Goal: Information Seeking & Learning: Learn about a topic

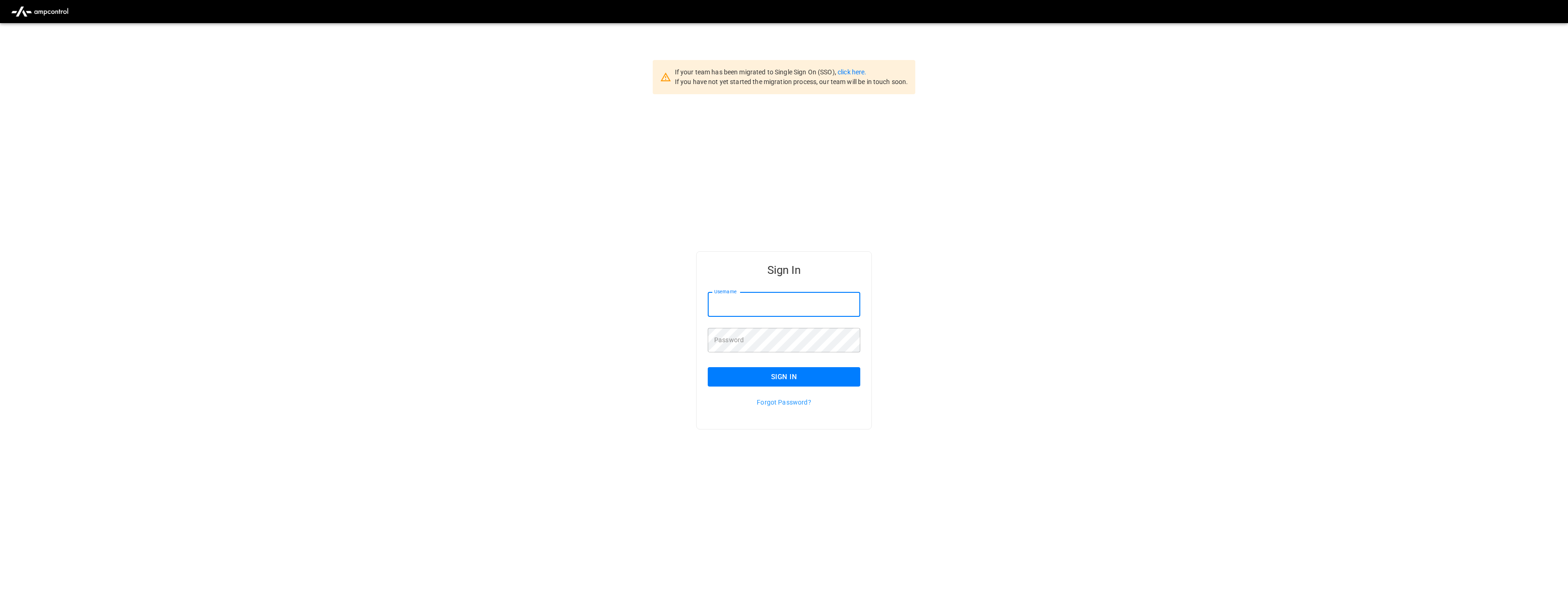
click at [750, 305] on input "Username" at bounding box center [784, 305] width 153 height 24
type input "**********"
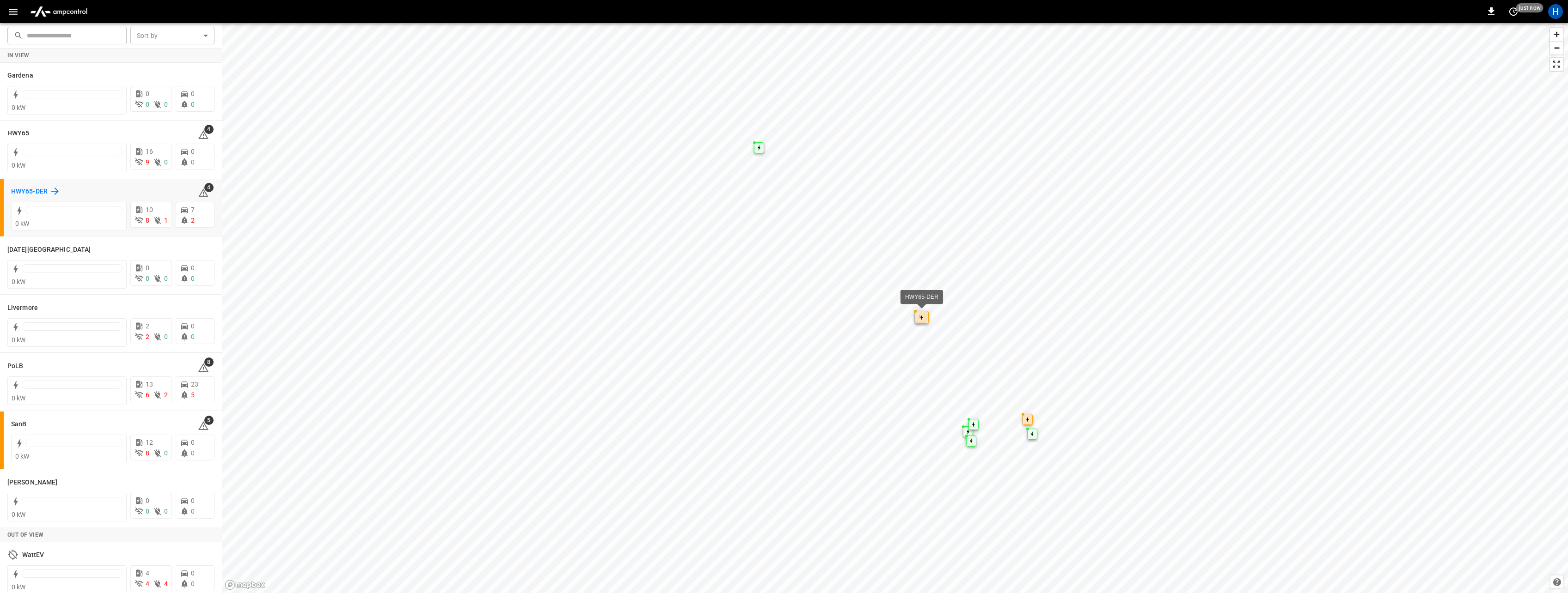
click at [40, 194] on h6 "HWY65-DER" at bounding box center [29, 192] width 37 height 10
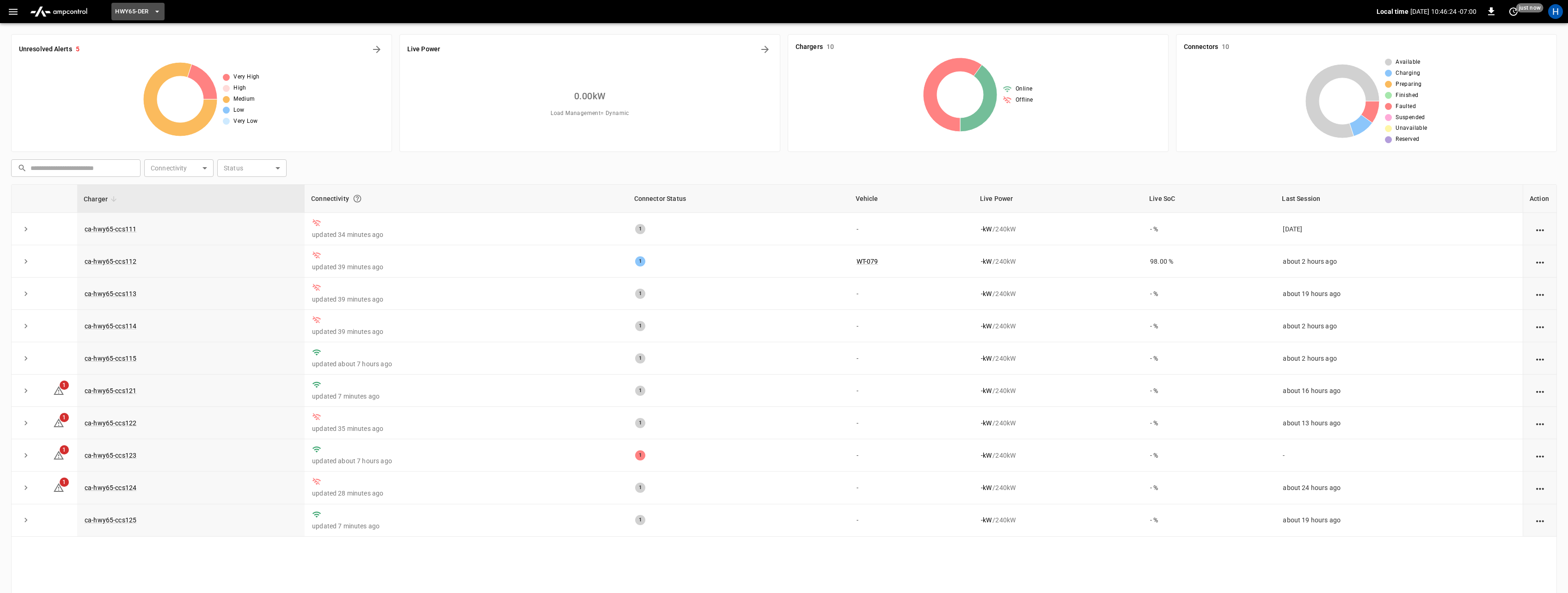
click at [116, 10] on span "HWY65-DER" at bounding box center [131, 12] width 33 height 10
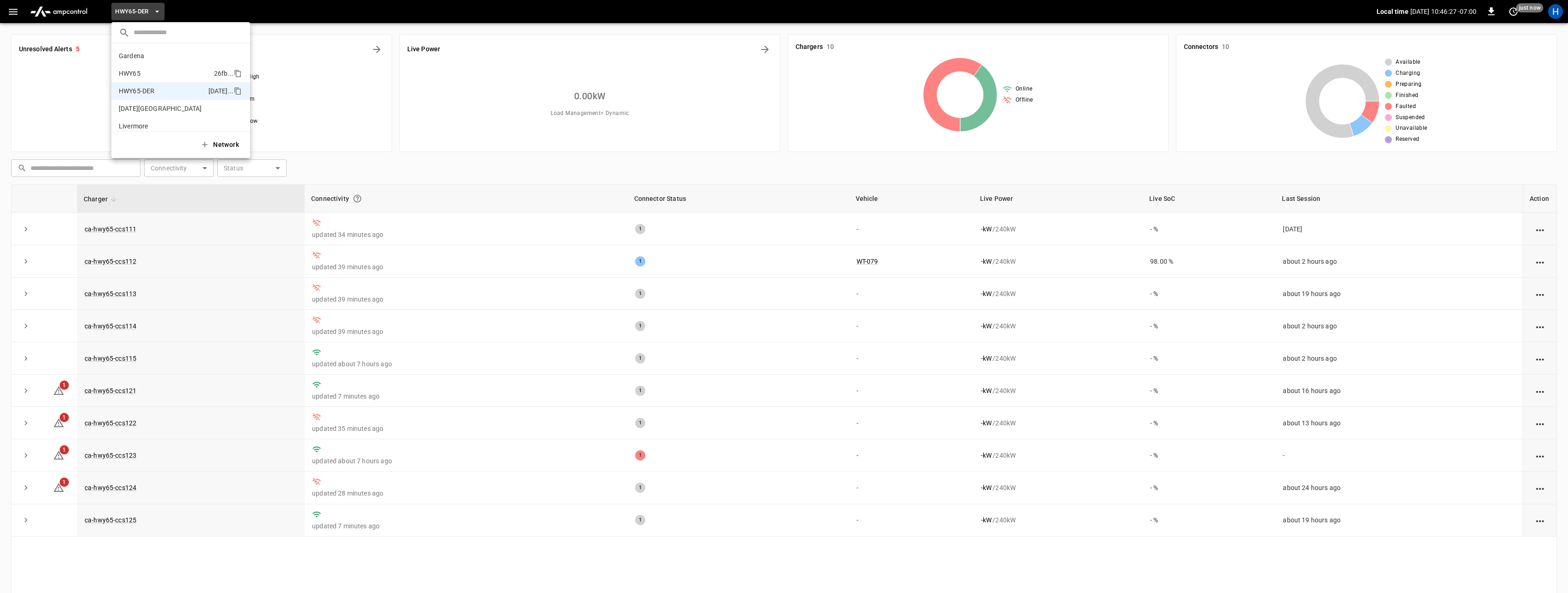
click at [131, 76] on p "HWY65" at bounding box center [164, 73] width 91 height 9
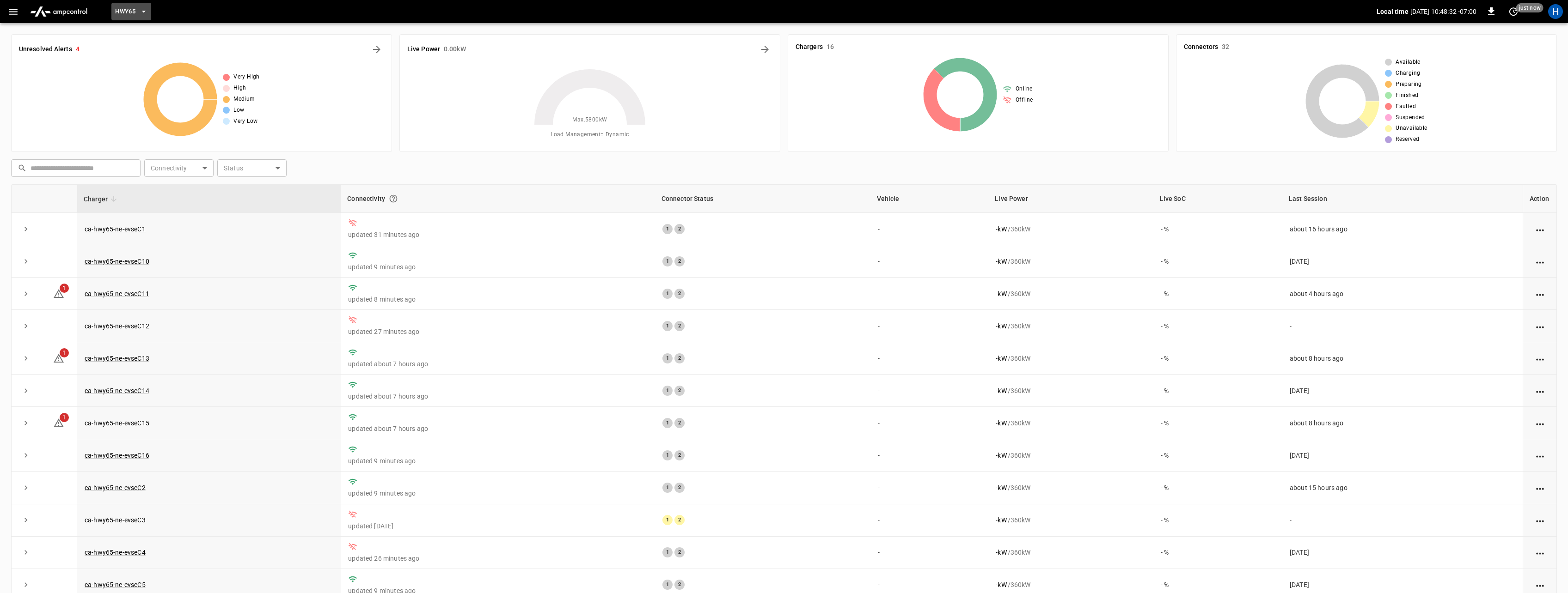
click at [118, 14] on span "HWY65" at bounding box center [125, 12] width 20 height 10
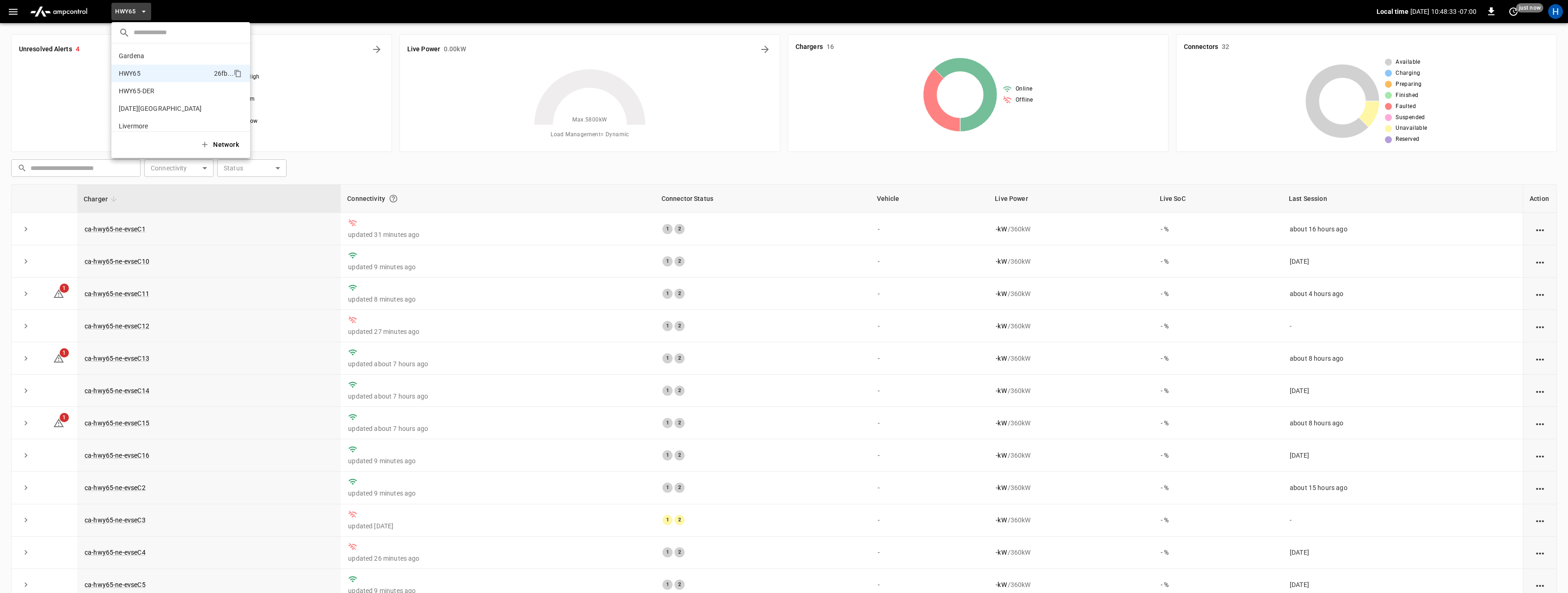
scroll to position [15, 0]
click at [135, 77] on p "HWY65-DER" at bounding box center [161, 76] width 86 height 9
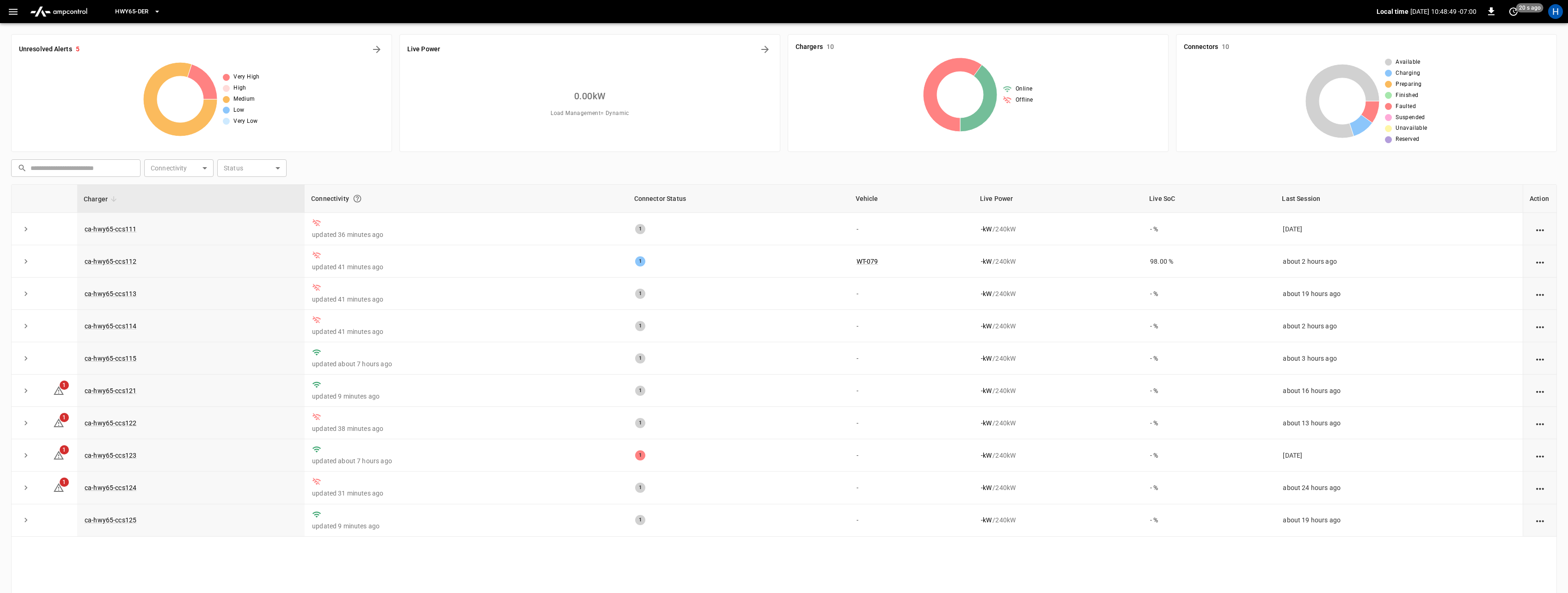
click at [143, 16] on span "HWY65-DER" at bounding box center [131, 12] width 33 height 10
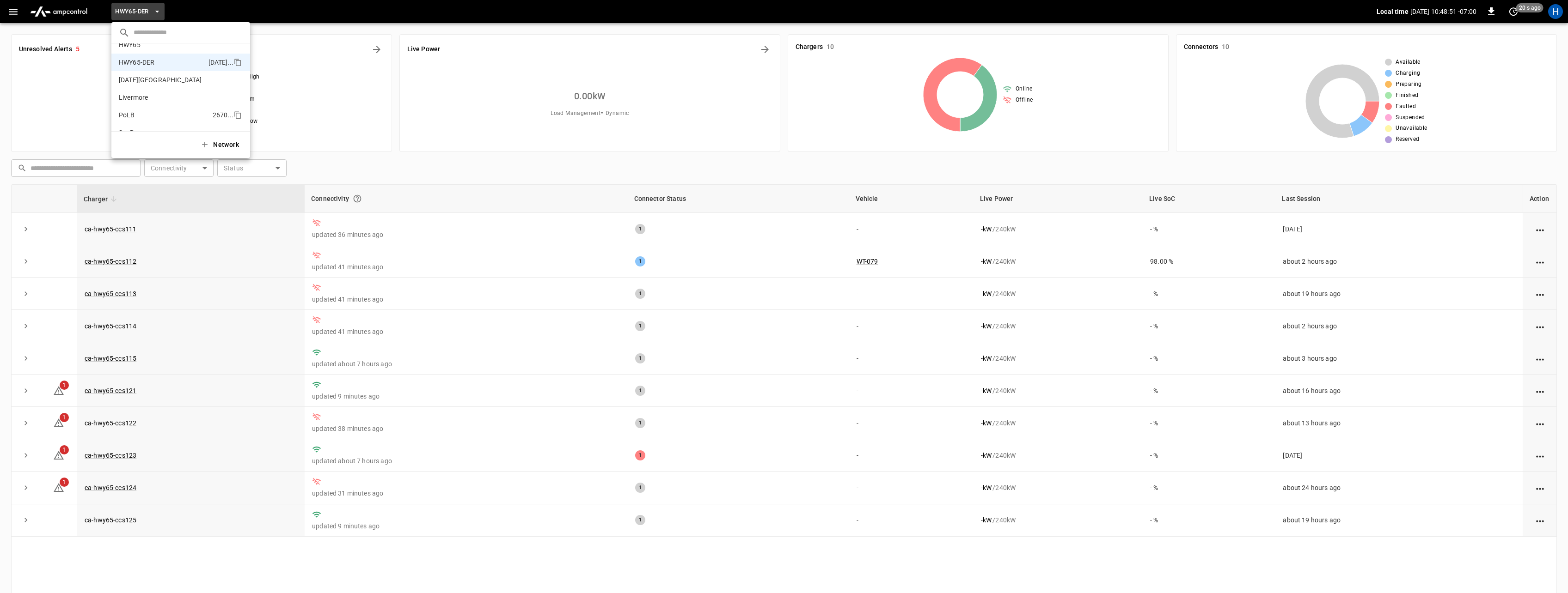
scroll to position [0, 0]
click at [136, 74] on p "HWY65" at bounding box center [164, 73] width 91 height 9
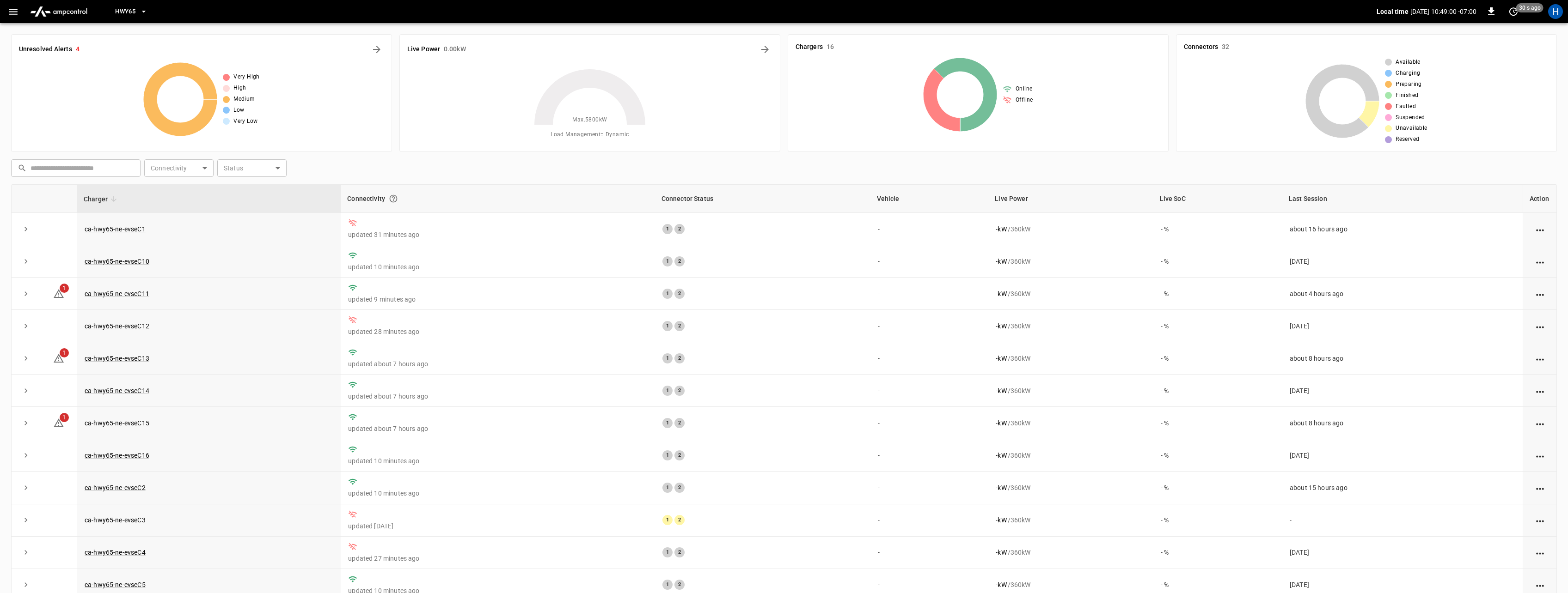
click at [15, 12] on icon "button" at bounding box center [13, 12] width 12 height 12
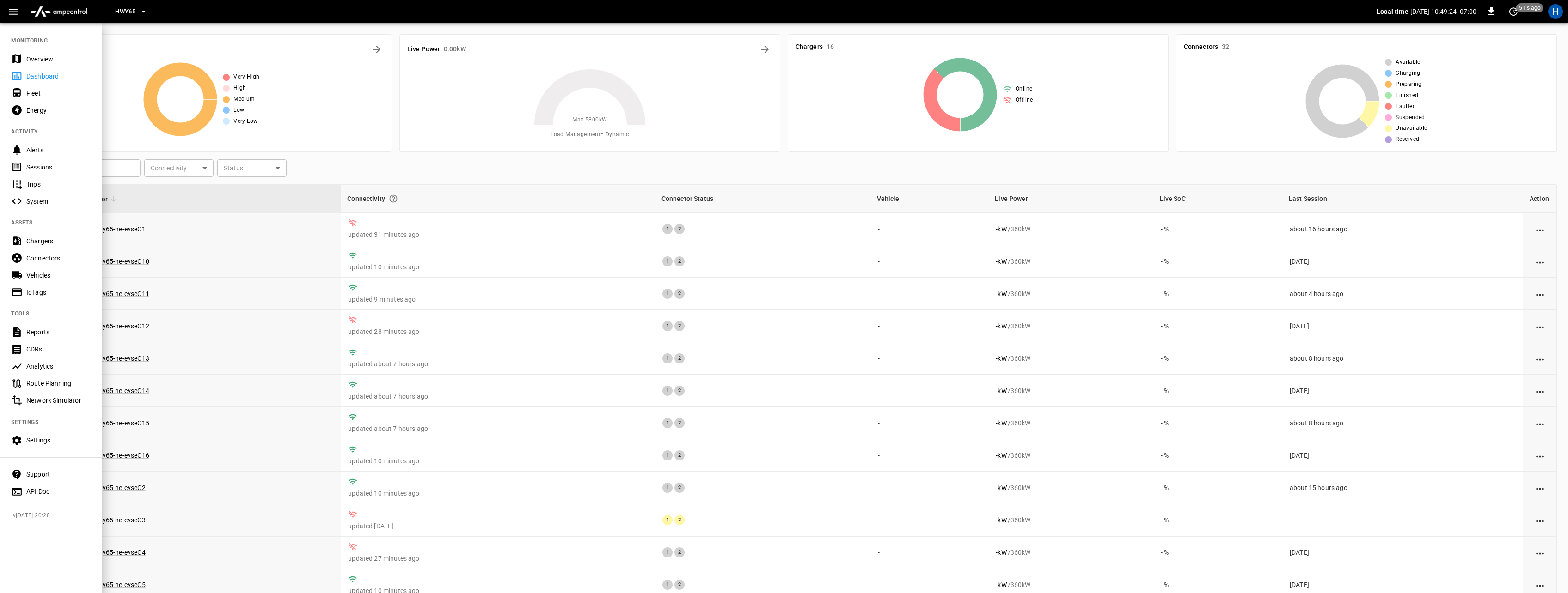
click at [346, 169] on div at bounding box center [784, 296] width 1568 height 593
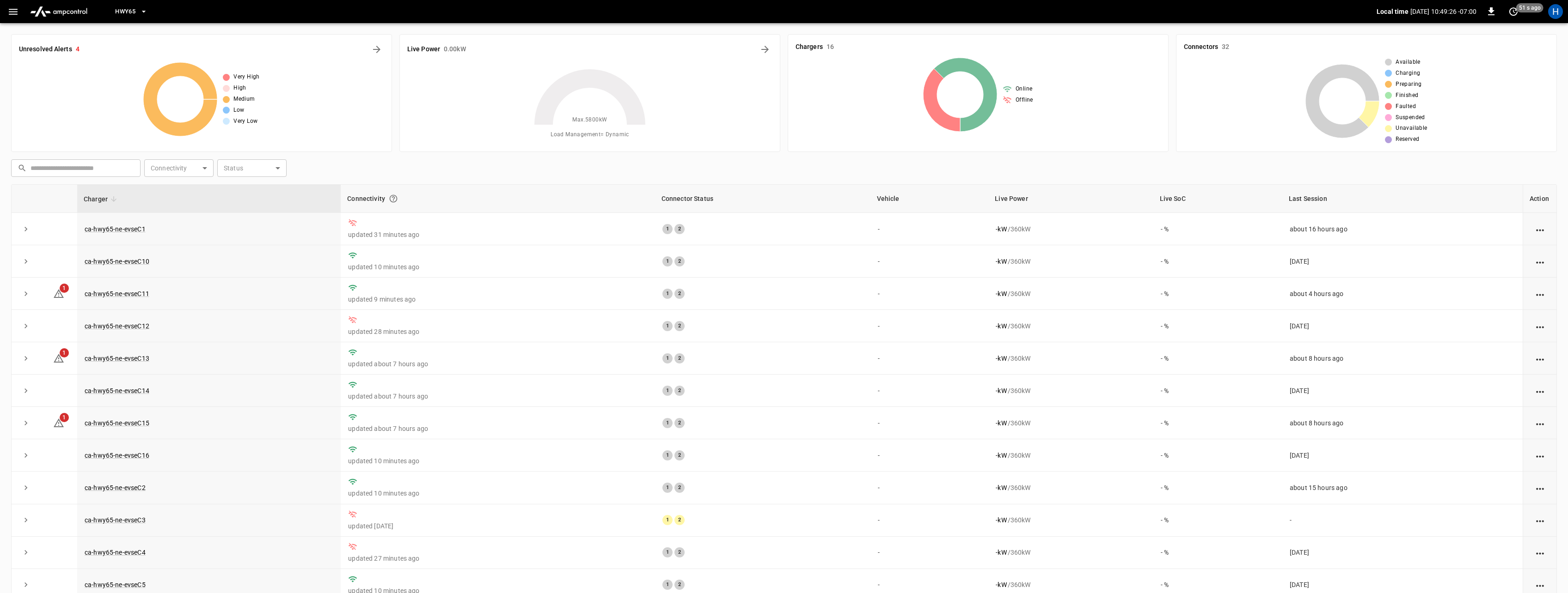
click at [127, 13] on span "HWY65" at bounding box center [125, 12] width 20 height 10
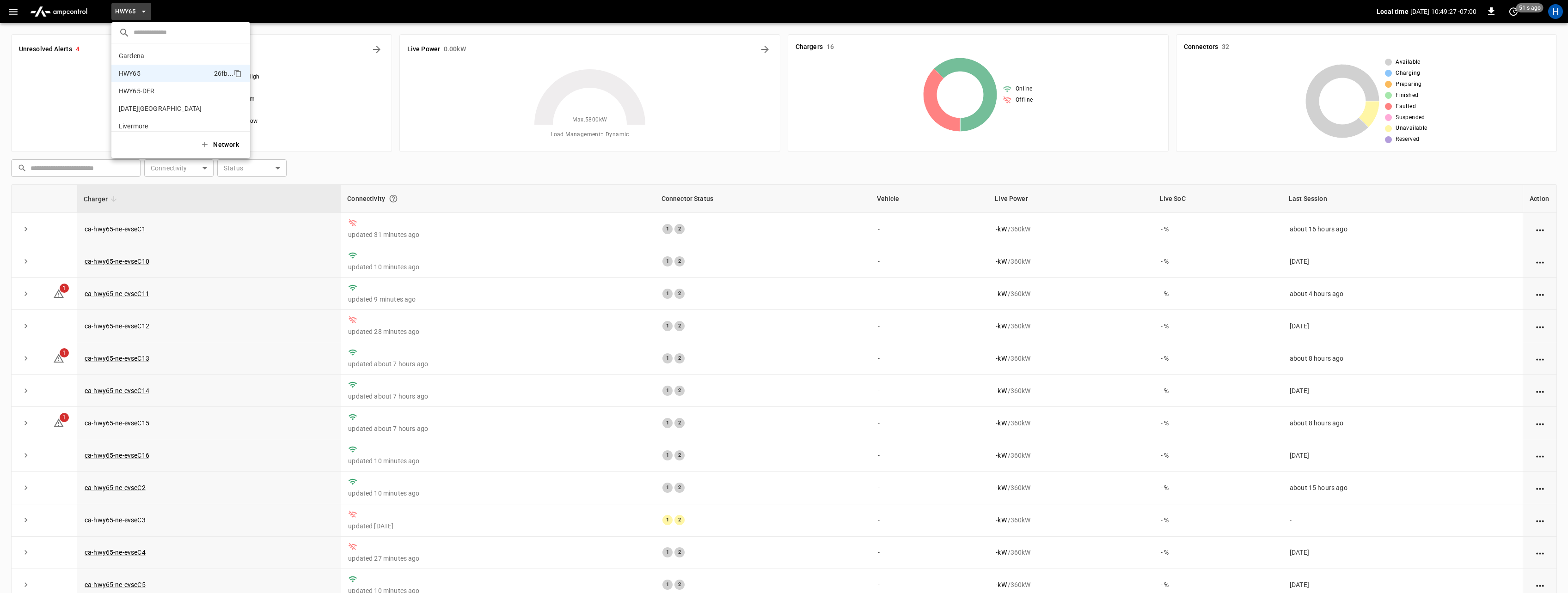
scroll to position [15, 0]
click at [9, 10] on div at bounding box center [784, 296] width 1568 height 593
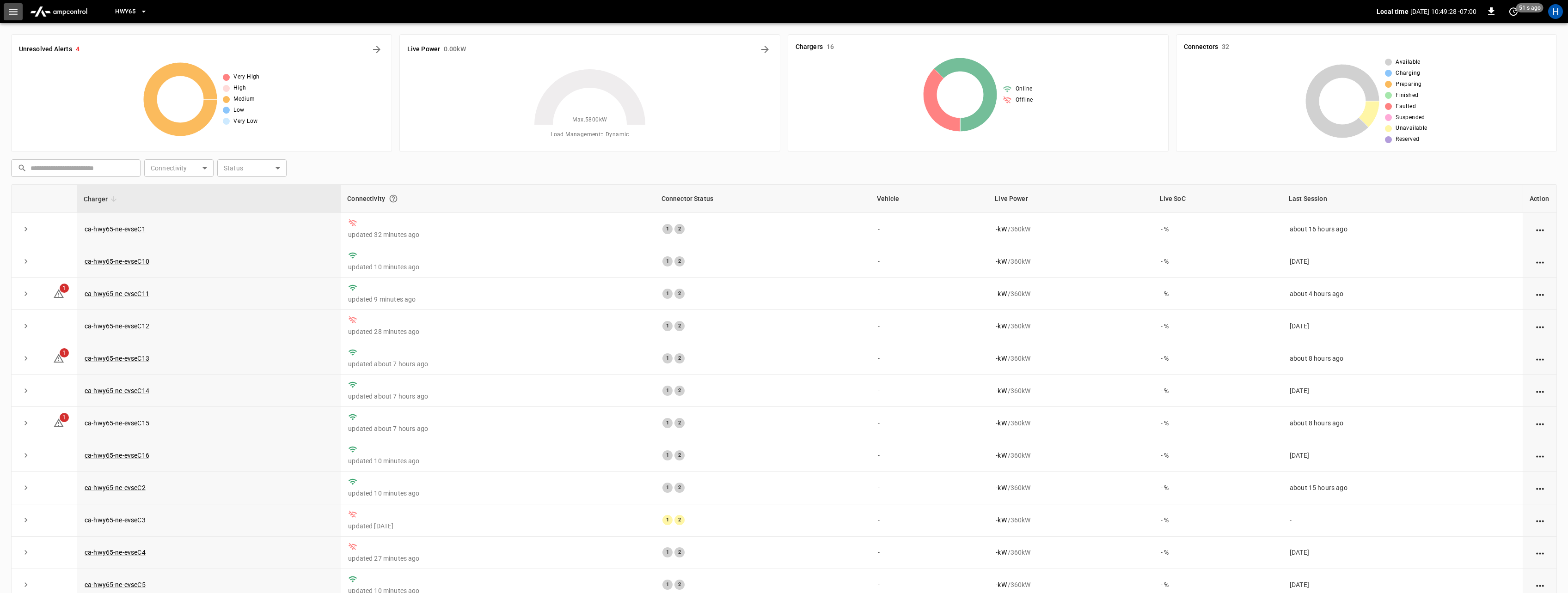
click at [12, 10] on icon "button" at bounding box center [13, 12] width 12 height 12
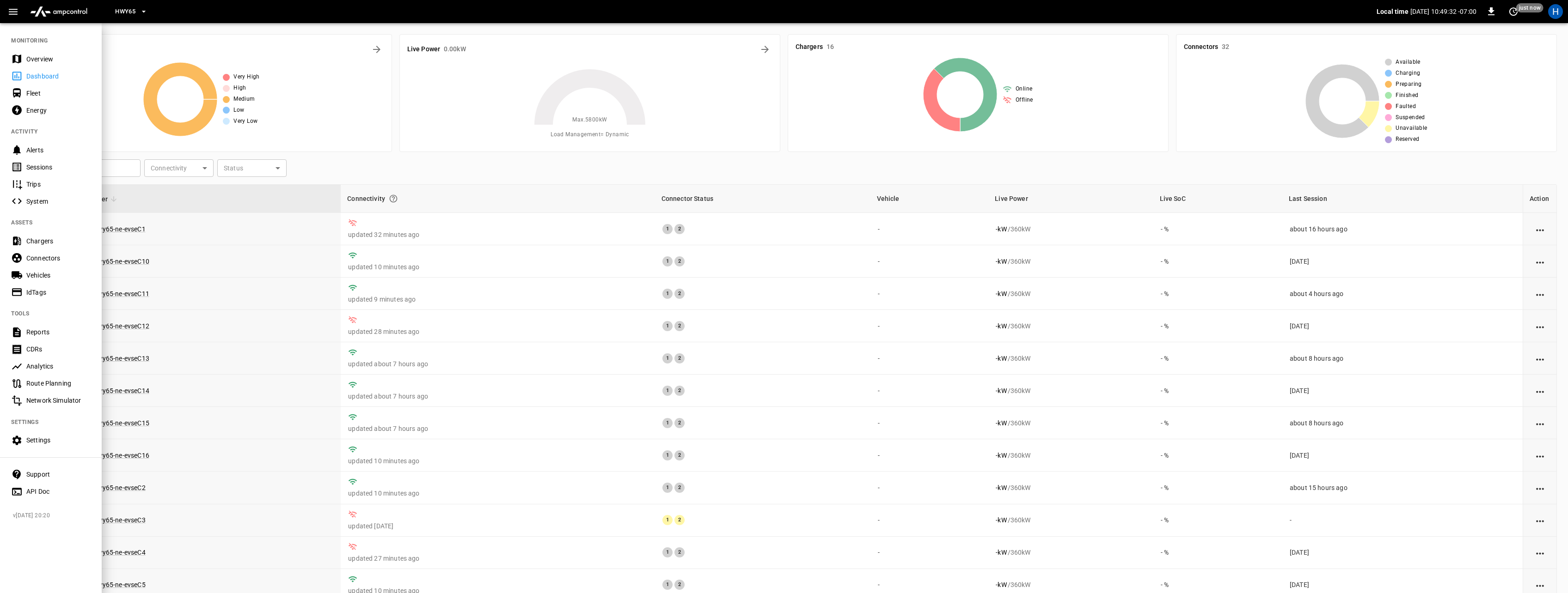
click at [13, 7] on icon "button" at bounding box center [13, 12] width 12 height 12
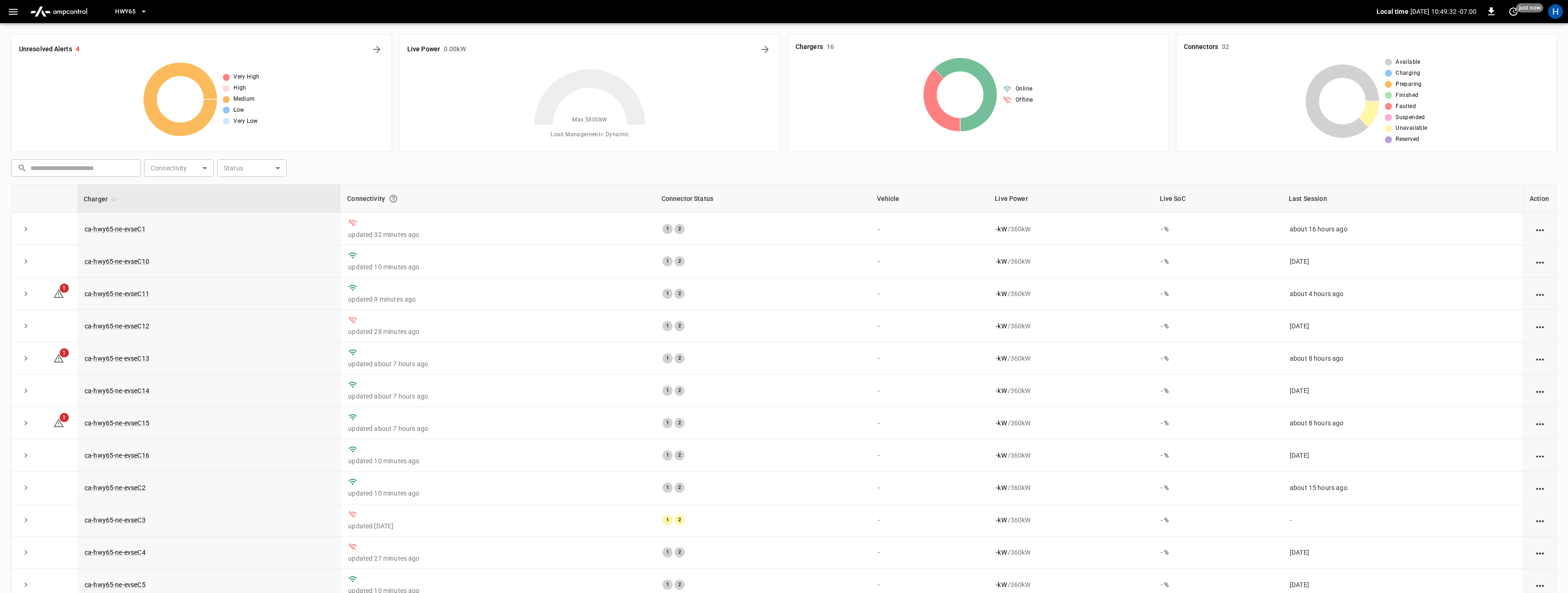
click at [13, 14] on icon "button" at bounding box center [13, 12] width 9 height 6
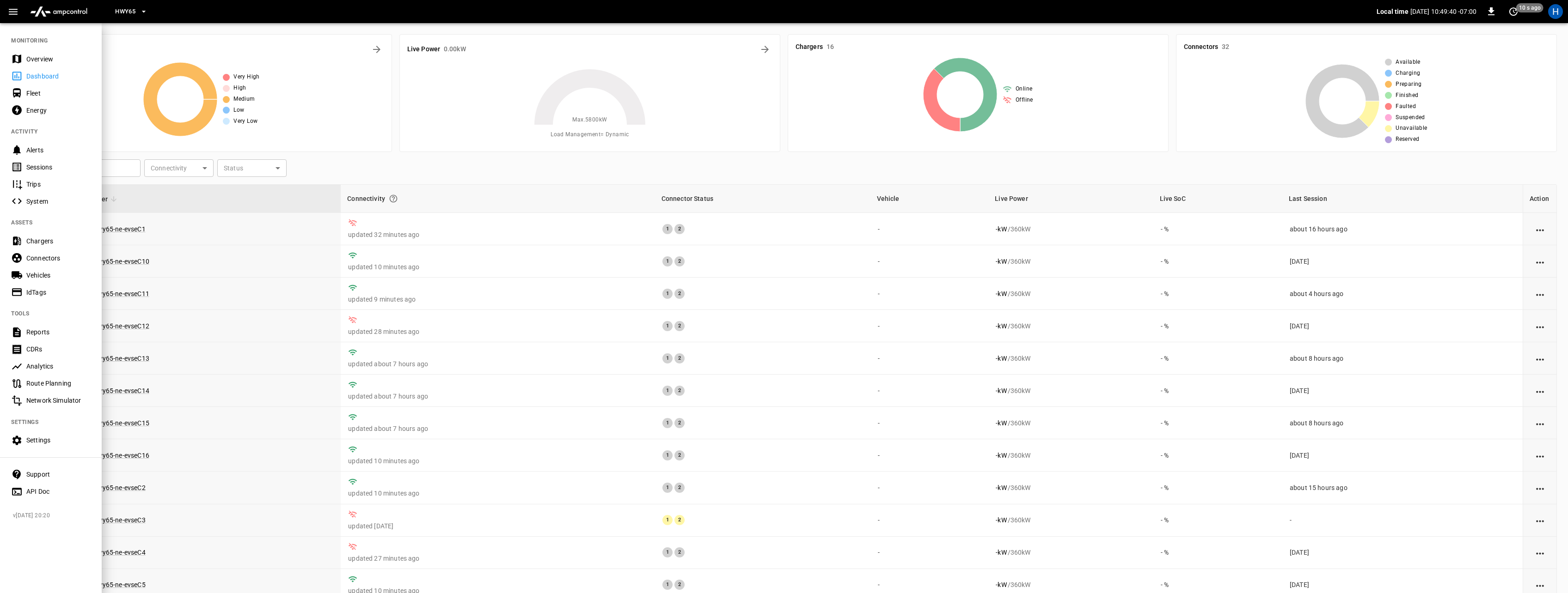
click at [40, 443] on div "Settings" at bounding box center [58, 440] width 65 height 9
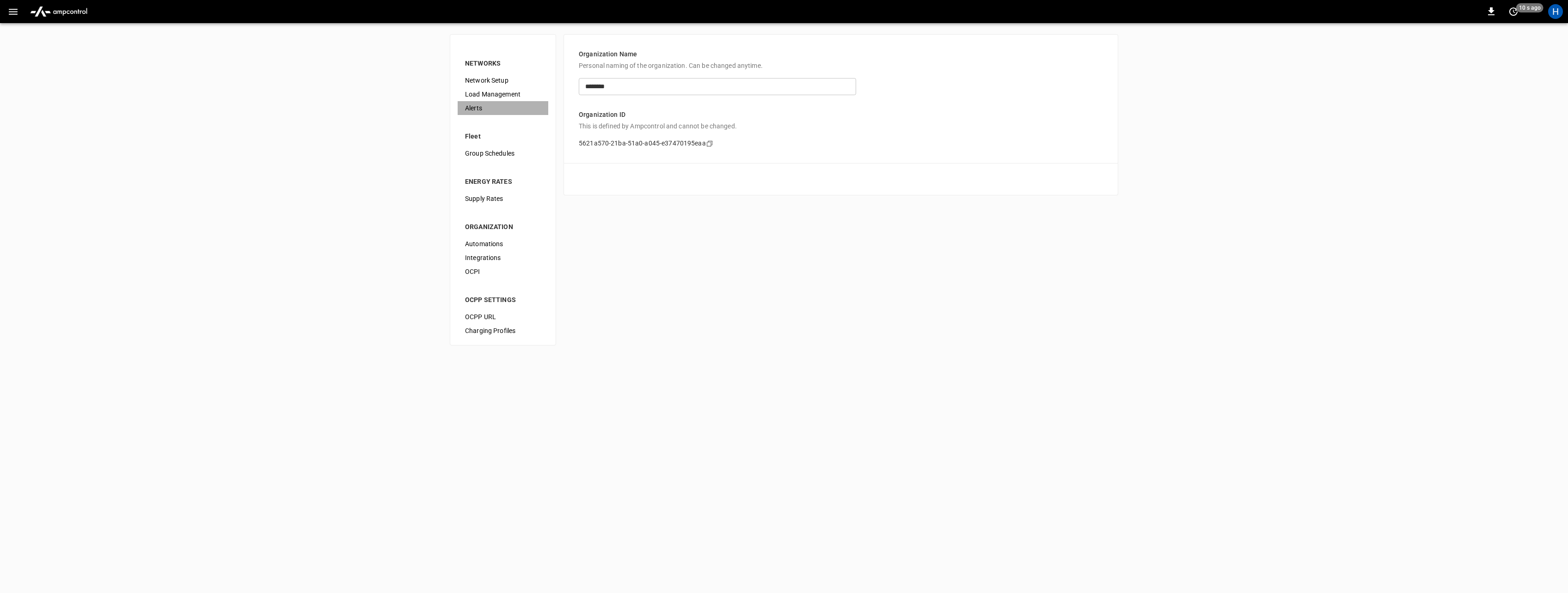
click at [474, 107] on span "Alerts" at bounding box center [503, 108] width 76 height 10
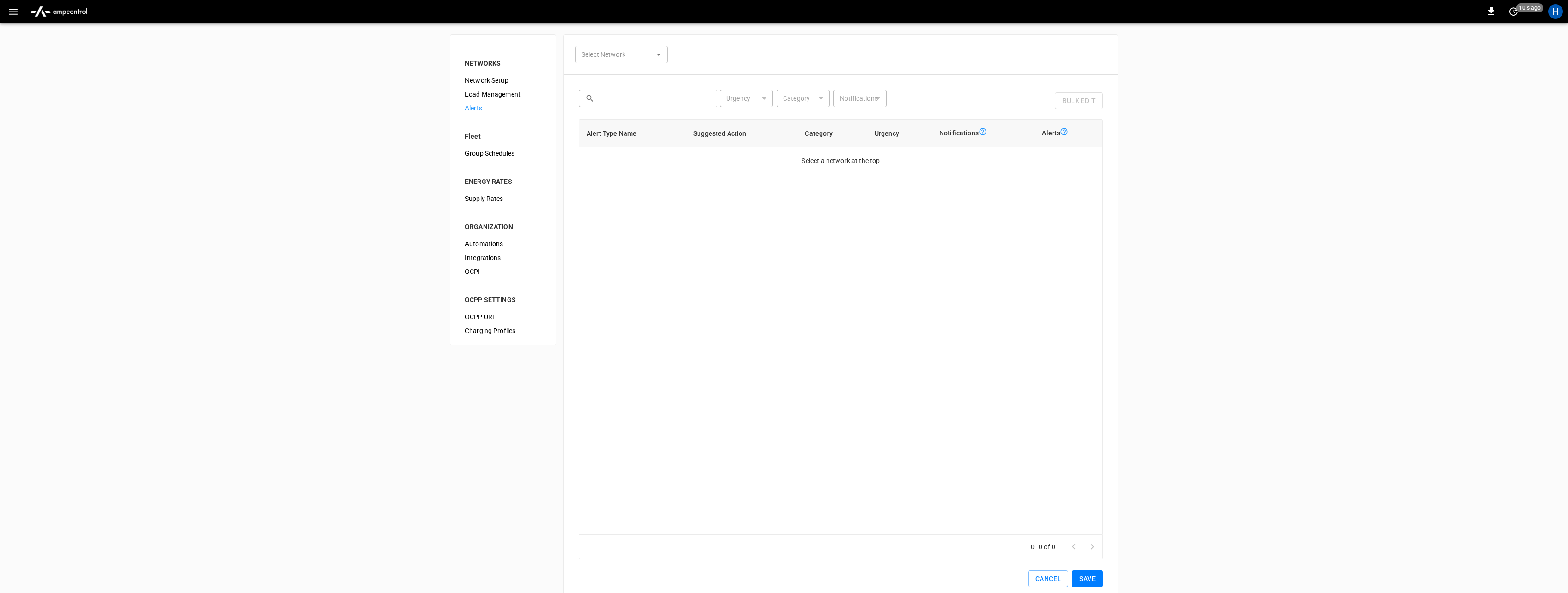
click at [488, 93] on span "Load Management" at bounding box center [503, 94] width 76 height 10
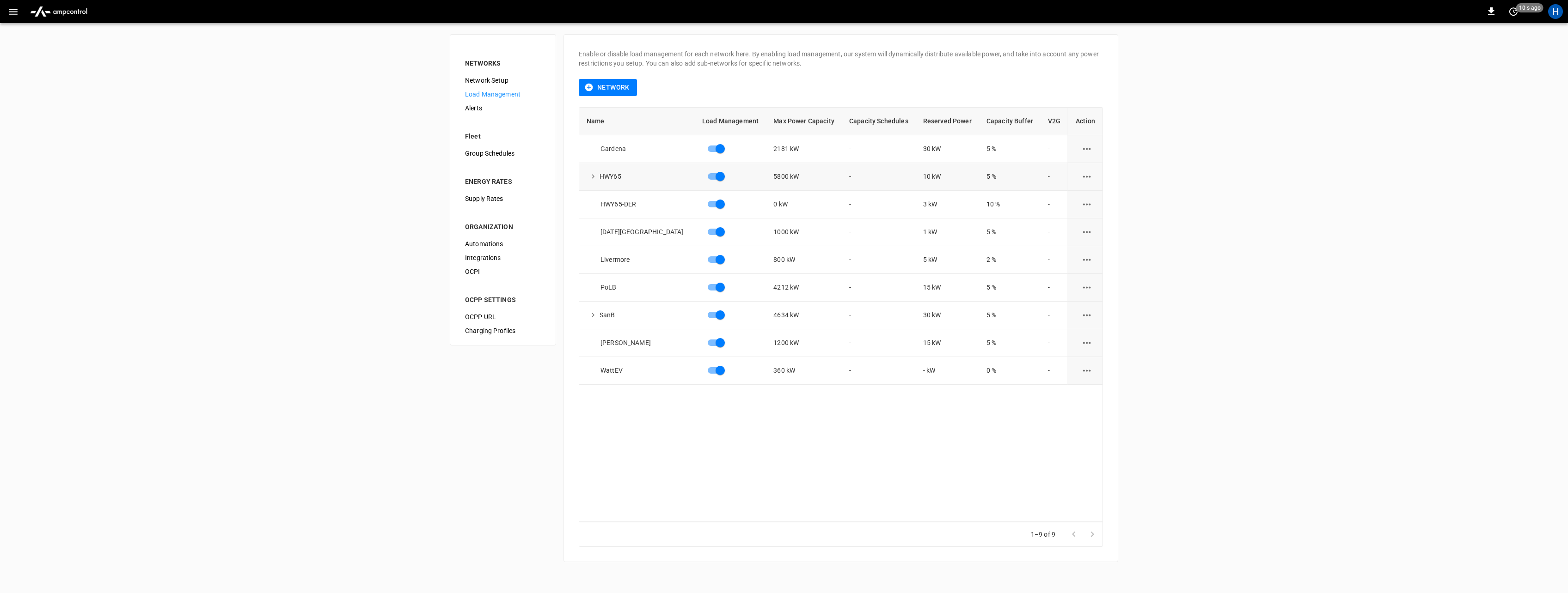
click at [1091, 176] on button "load management options" at bounding box center [1087, 176] width 23 height 23
click at [1083, 197] on li "Edit" at bounding box center [1104, 199] width 66 height 15
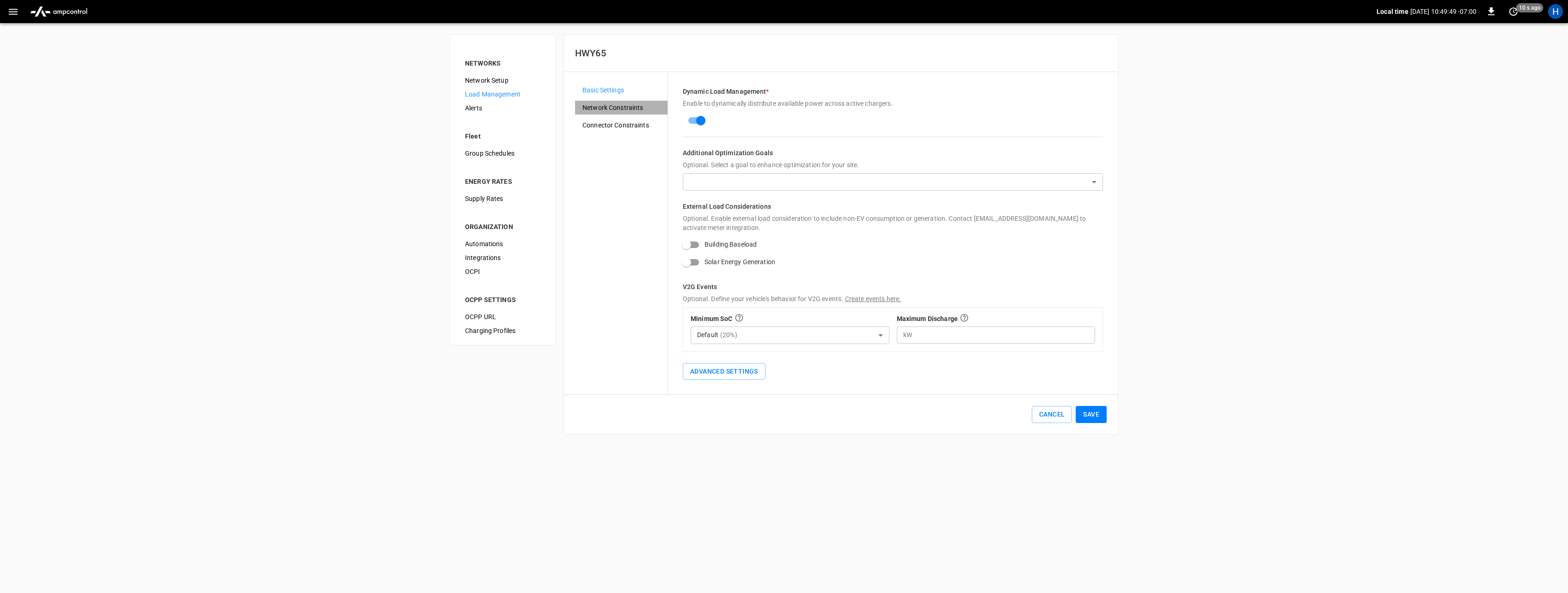
click at [604, 113] on span "Network Constraints" at bounding box center [621, 108] width 78 height 10
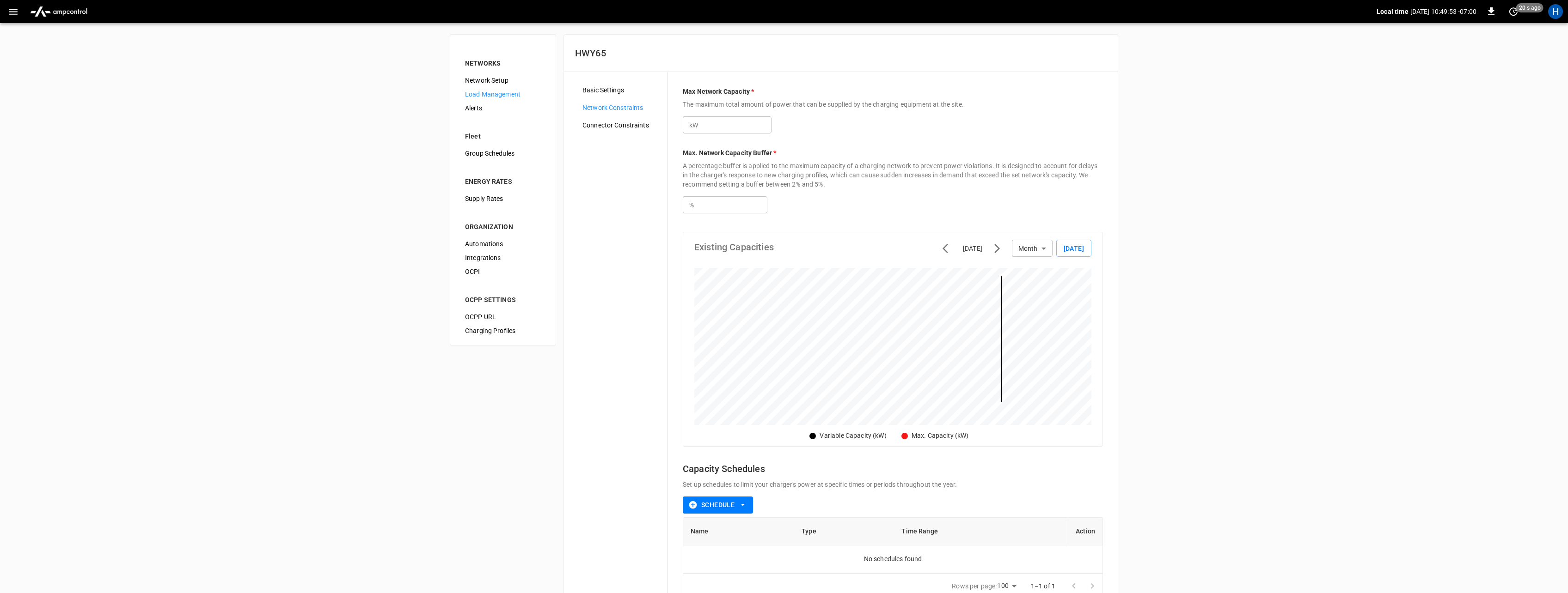
click at [601, 129] on span "Connector Constraints" at bounding box center [621, 125] width 78 height 10
click at [9, 13] on icon "button" at bounding box center [13, 12] width 9 height 6
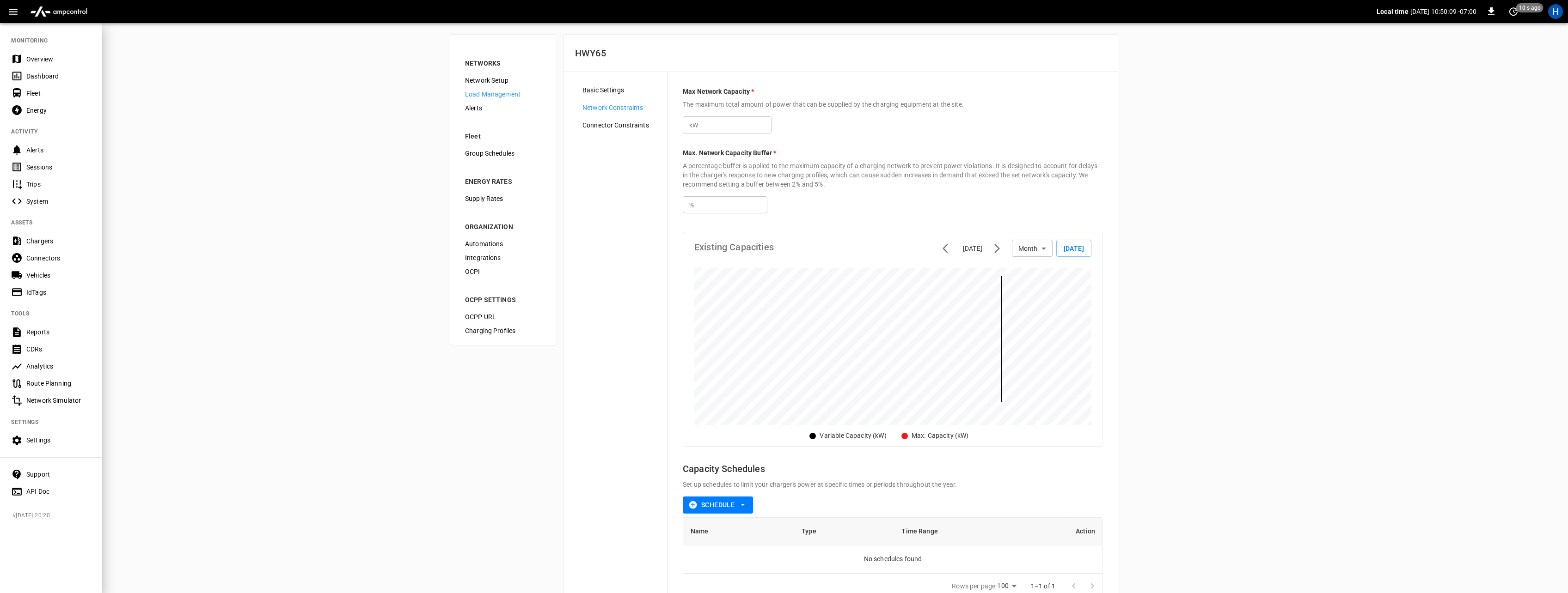
click at [33, 56] on div "Overview" at bounding box center [58, 59] width 65 height 9
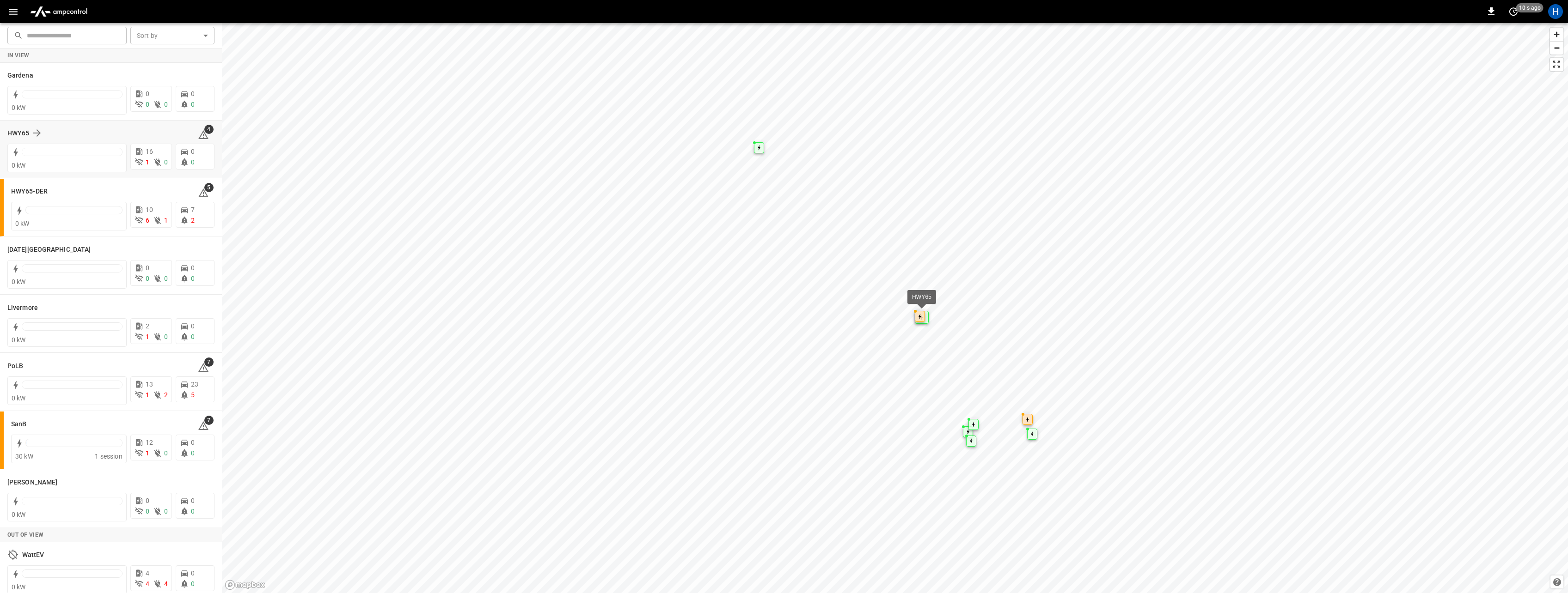
click at [113, 134] on div "HWY65" at bounding box center [97, 133] width 180 height 11
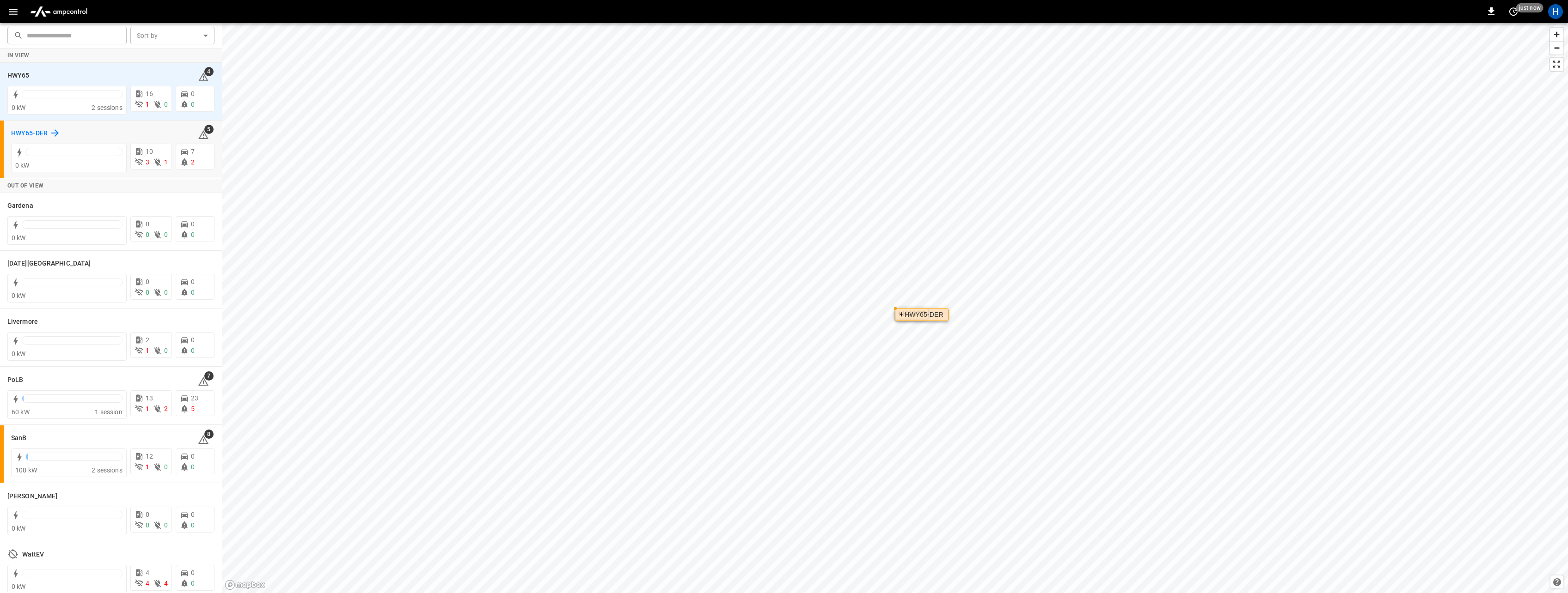
click at [24, 131] on h6 "HWY65-DER" at bounding box center [29, 133] width 37 height 10
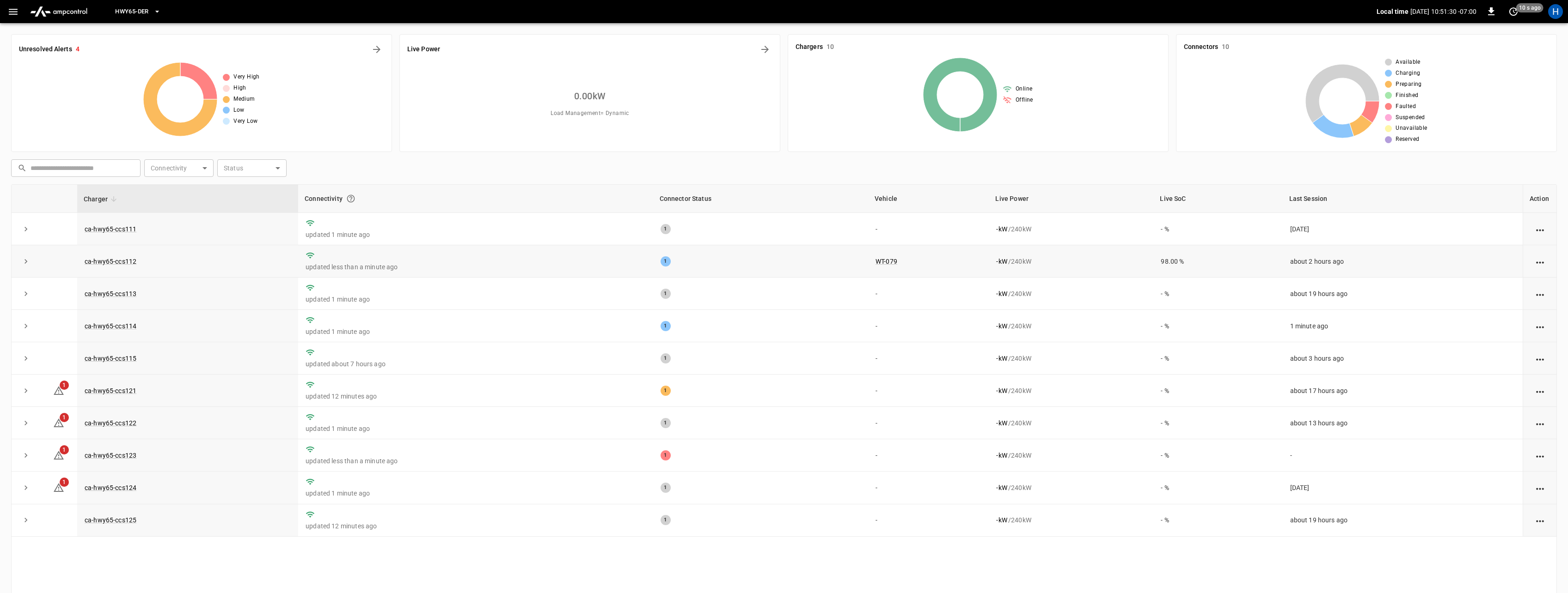
click at [26, 264] on icon "expand row" at bounding box center [26, 261] width 9 height 9
click at [452, 265] on p "updated less than a minute ago" at bounding box center [475, 266] width 340 height 9
click at [424, 254] on td "updated less than a minute ago" at bounding box center [475, 261] width 354 height 32
click at [26, 260] on icon "expand row" at bounding box center [26, 261] width 9 height 9
click at [143, 13] on span "HWY65-DER" at bounding box center [131, 12] width 33 height 10
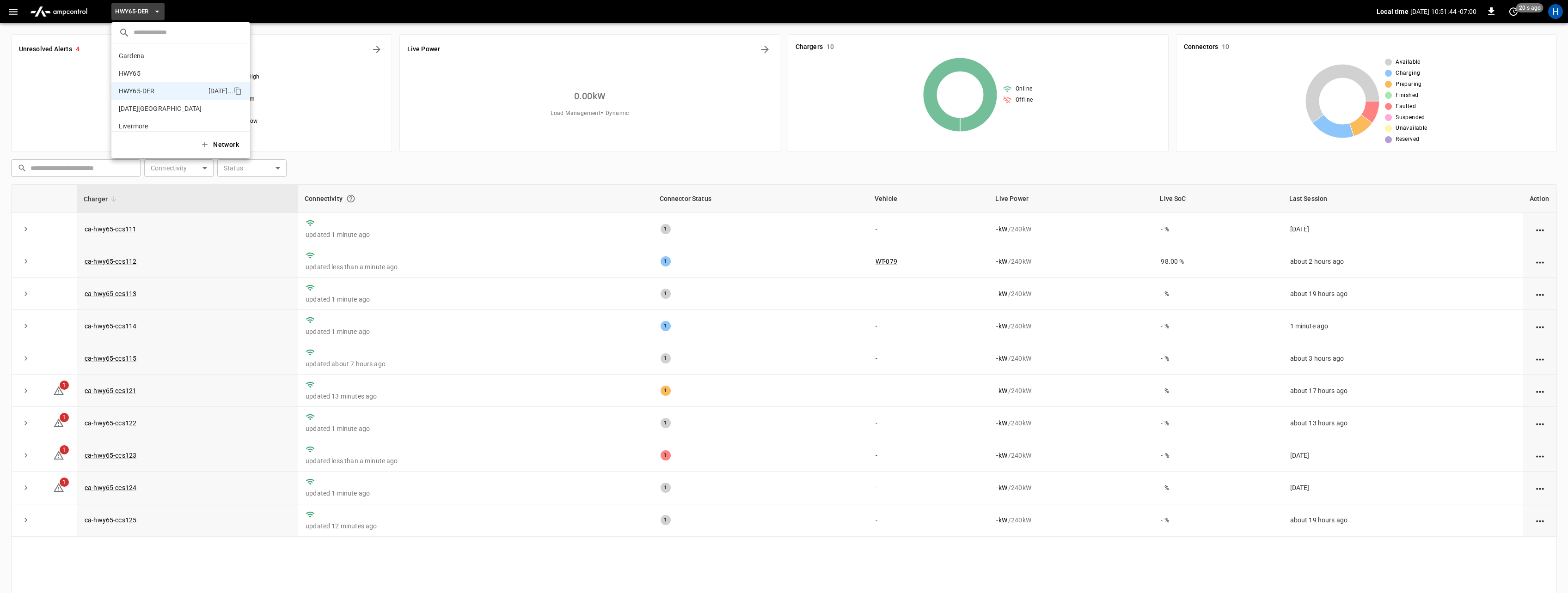
scroll to position [32, 0]
click at [15, 15] on div at bounding box center [784, 296] width 1568 height 593
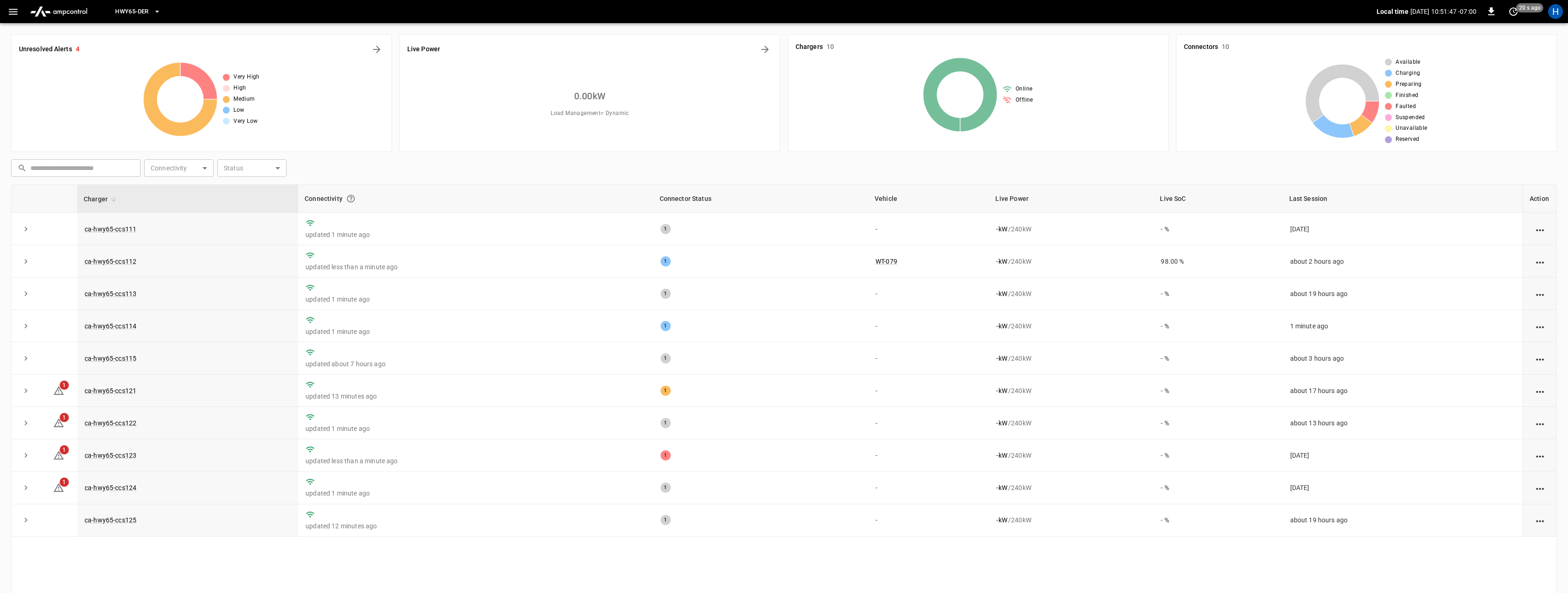
click at [138, 12] on span "HWY65-DER" at bounding box center [131, 12] width 33 height 10
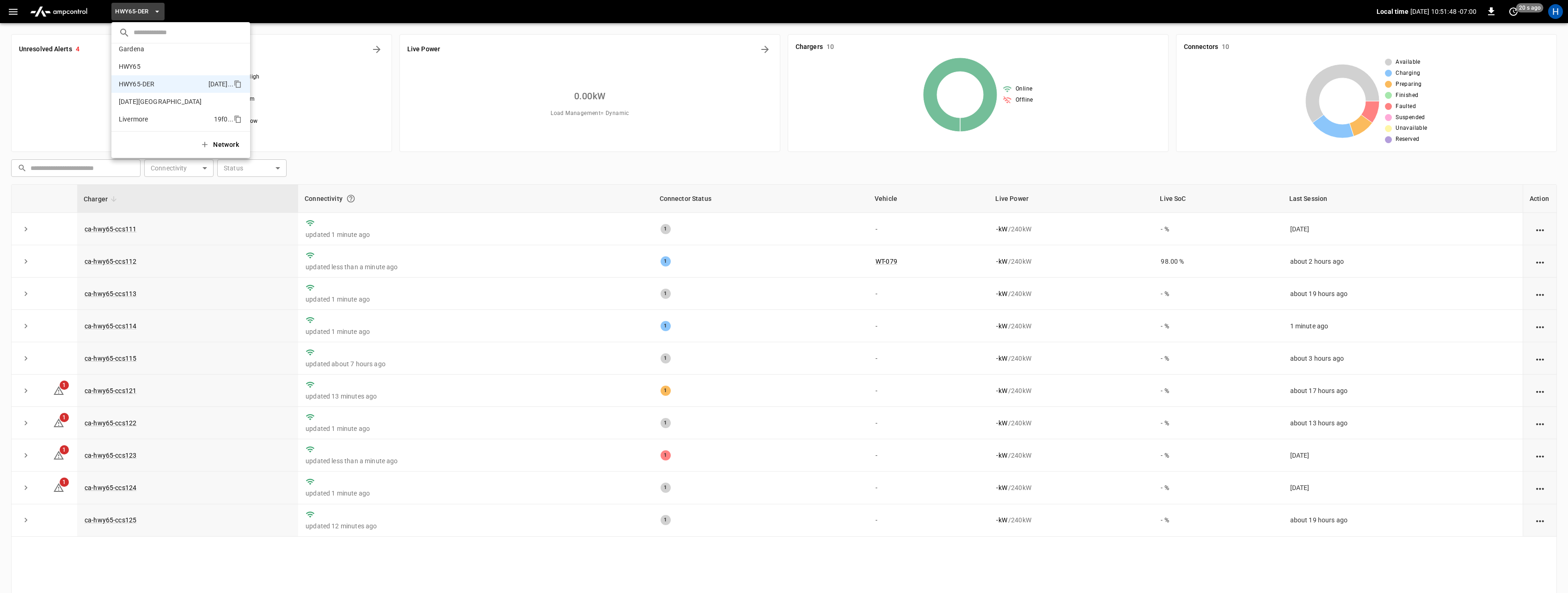
scroll to position [4, 0]
click at [138, 70] on p "HWY65" at bounding box center [164, 69] width 91 height 9
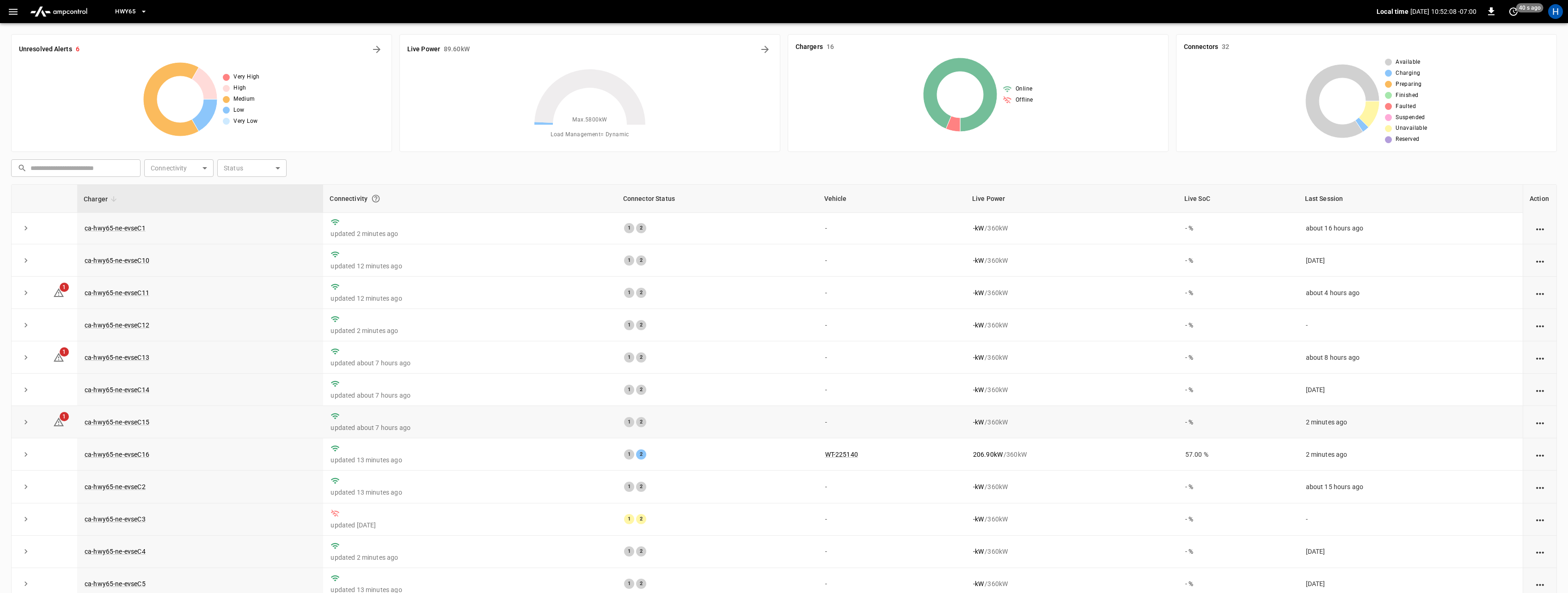
scroll to position [0, 0]
click at [23, 457] on icon "expand row" at bounding box center [26, 455] width 9 height 9
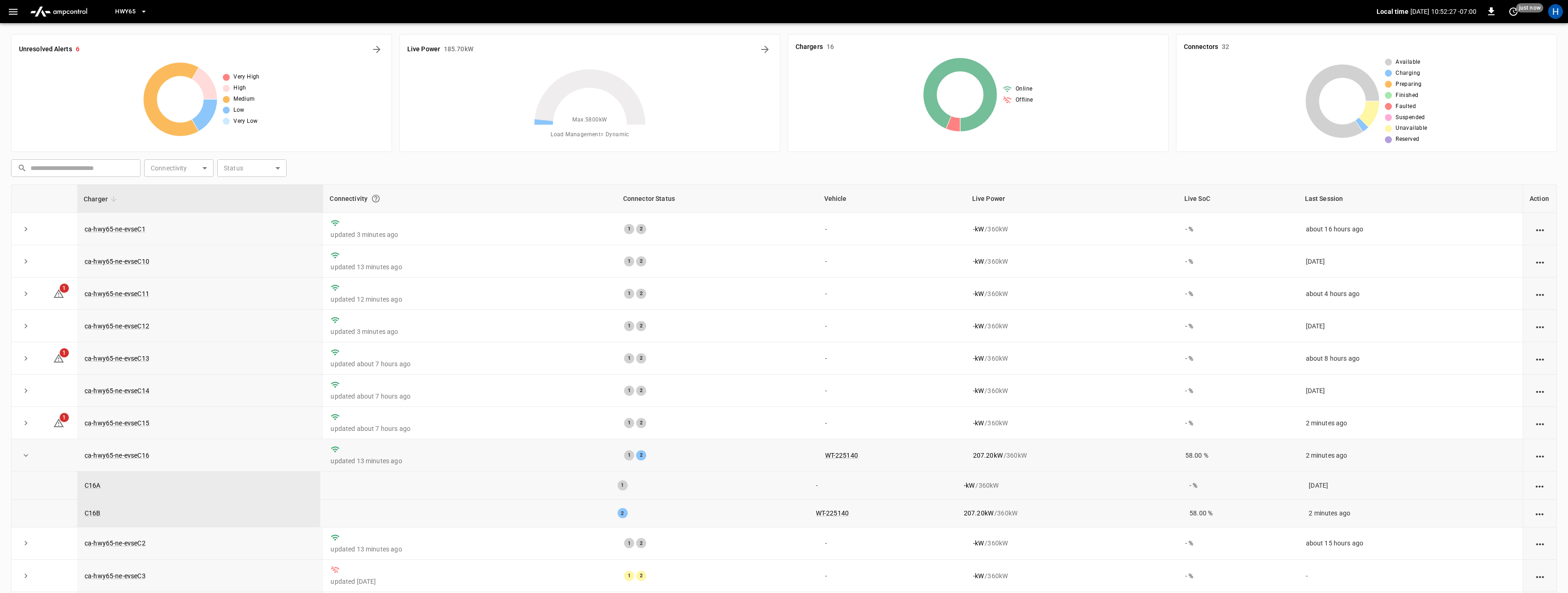
click at [122, 13] on span "HWY65" at bounding box center [125, 12] width 20 height 10
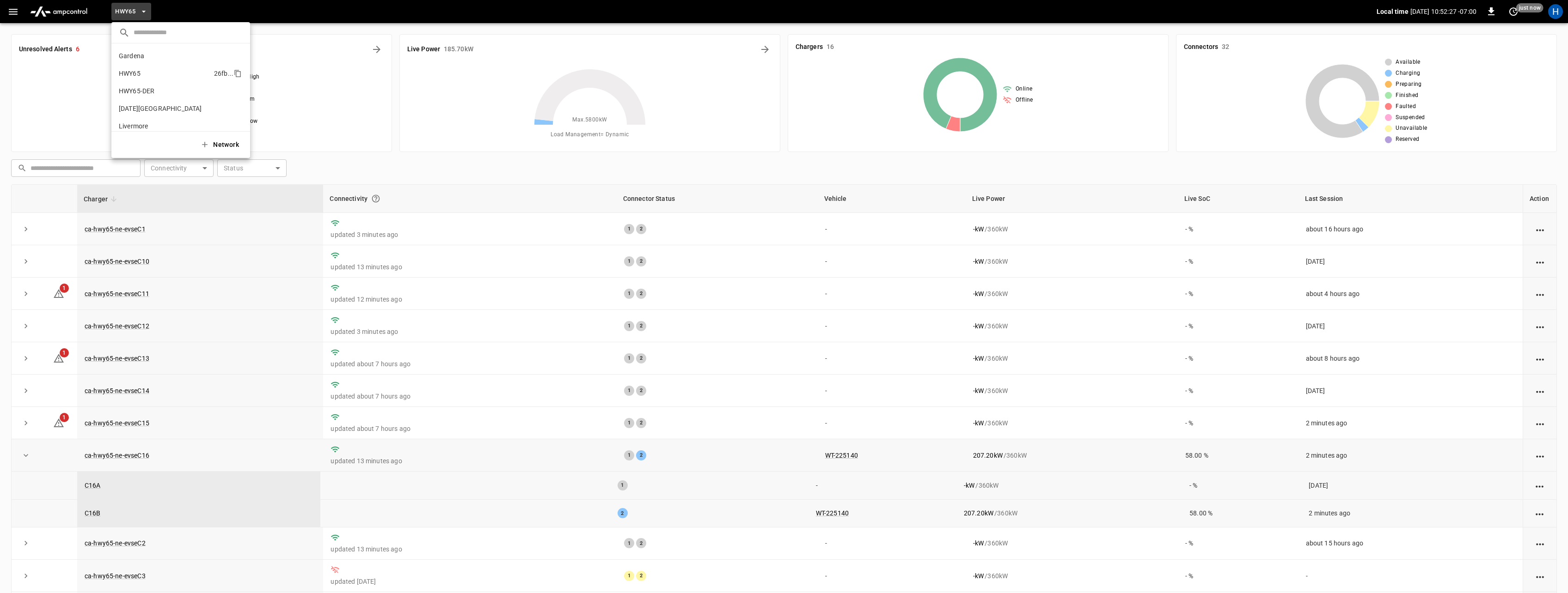
scroll to position [15, 0]
click at [136, 76] on p "HWY65-DER" at bounding box center [161, 76] width 86 height 9
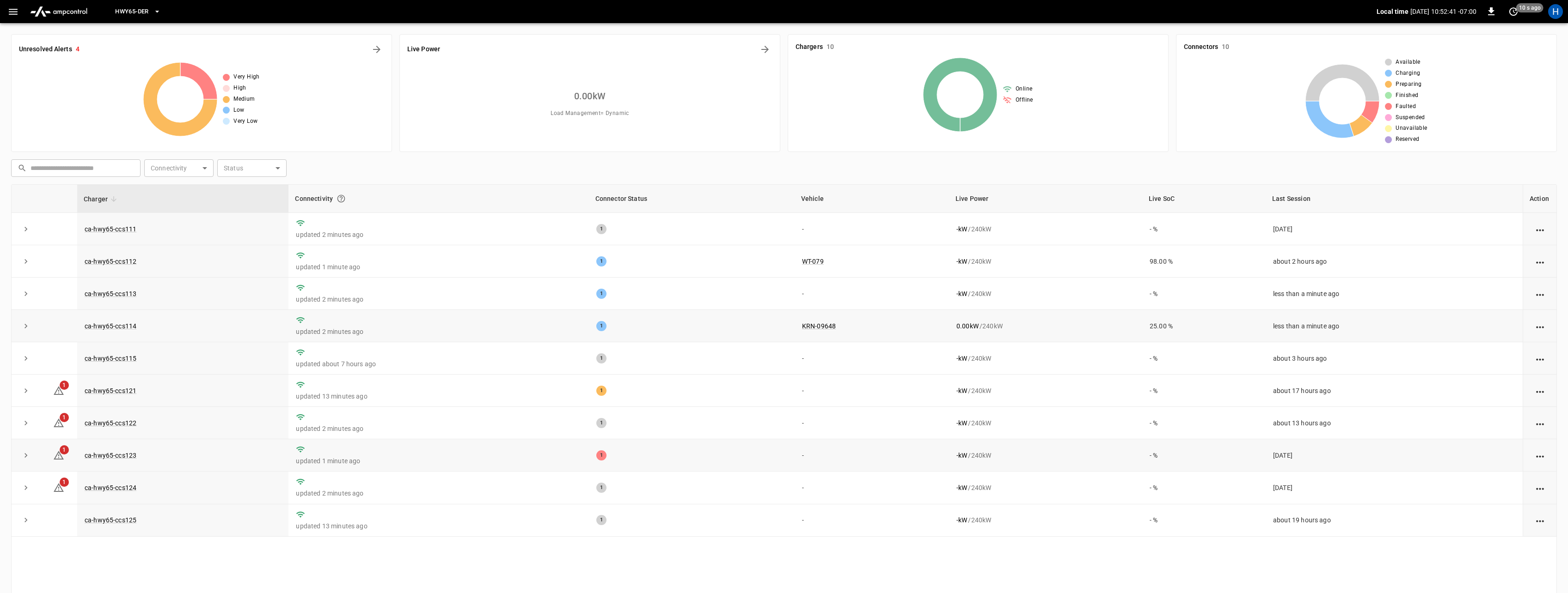
click at [24, 322] on icon "expand row" at bounding box center [26, 326] width 9 height 9
click at [138, 10] on span "HWY65-DER" at bounding box center [131, 12] width 33 height 10
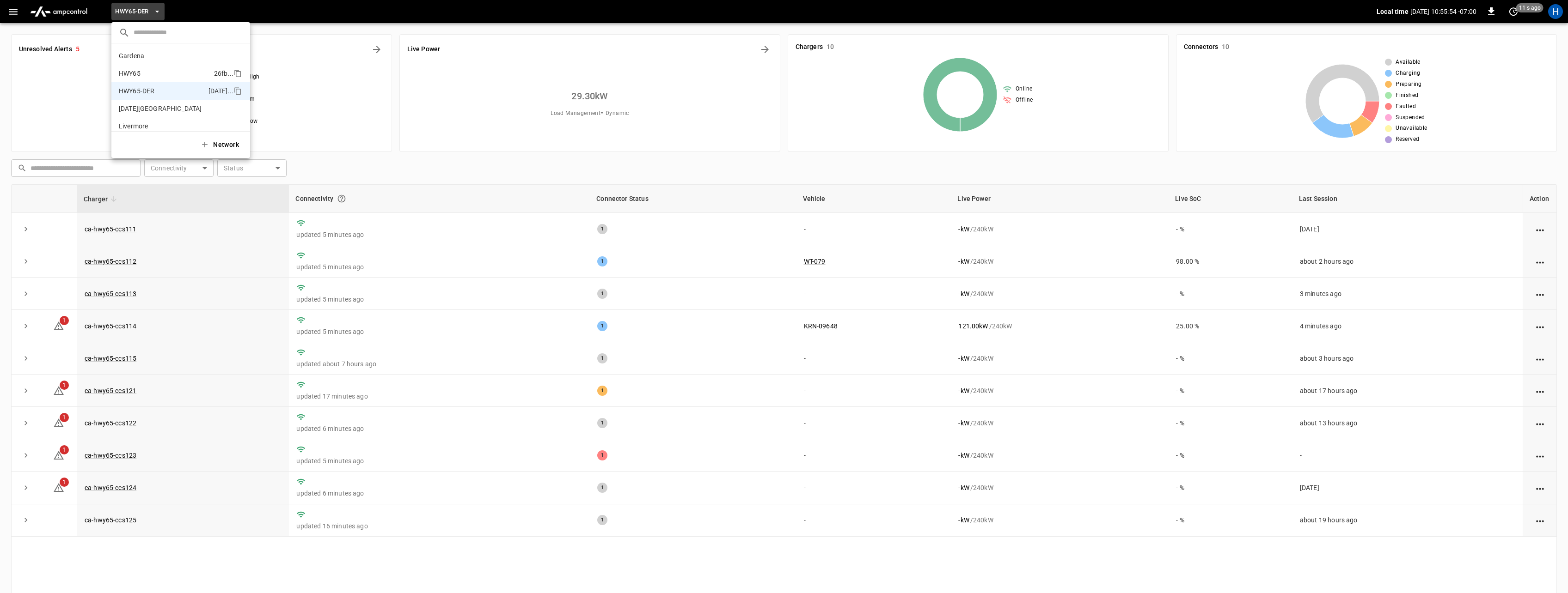
click at [138, 74] on p "HWY65" at bounding box center [164, 73] width 91 height 9
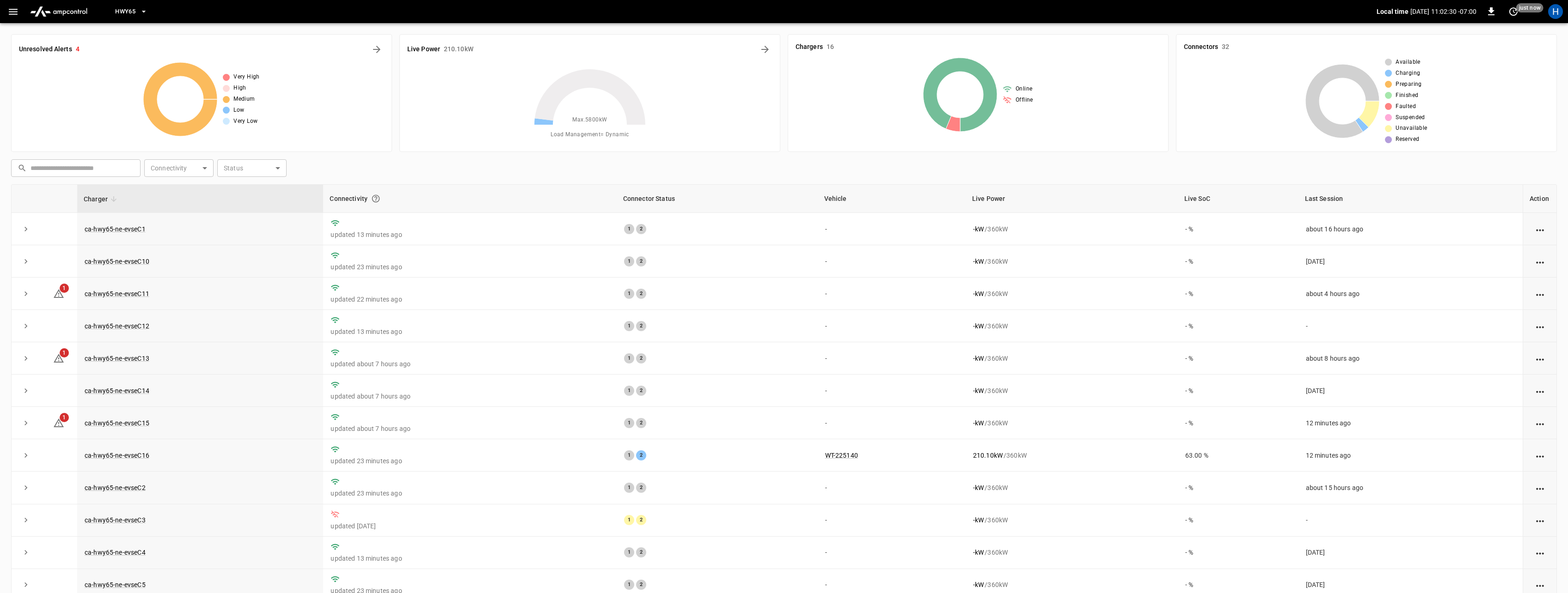
click at [137, 5] on button "HWY65" at bounding box center [131, 12] width 40 height 18
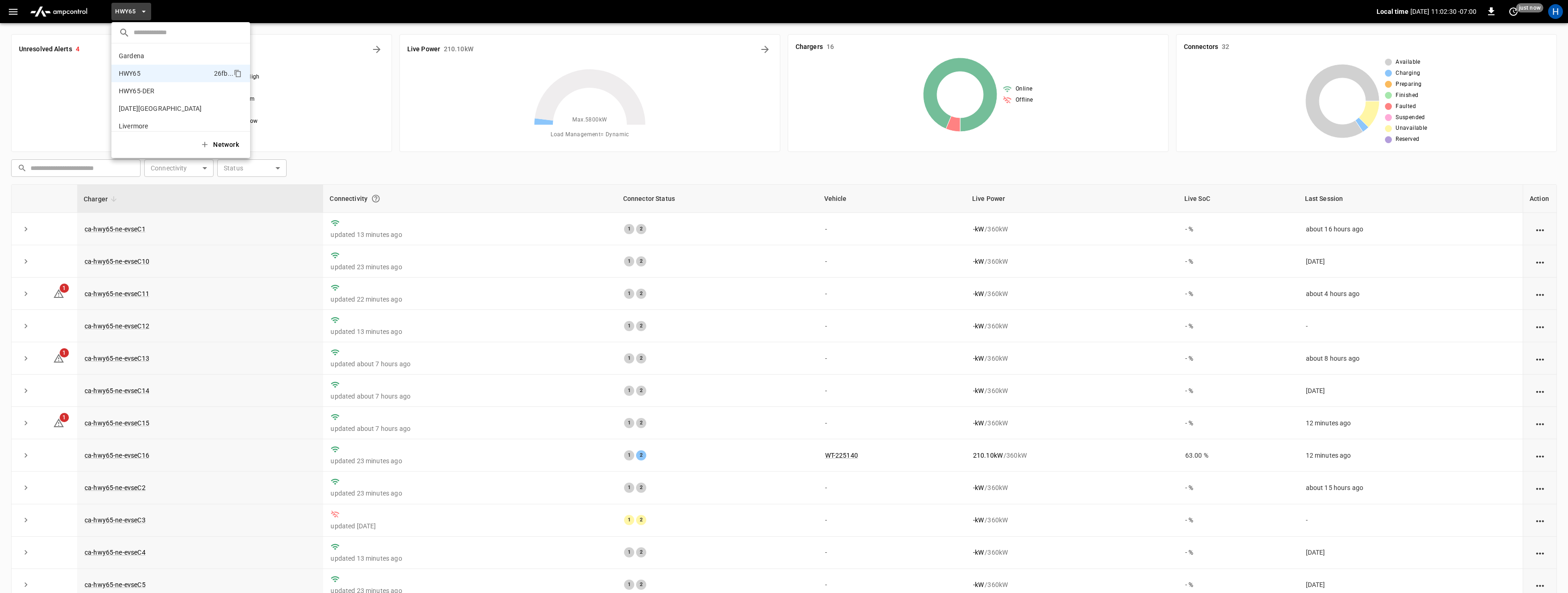
scroll to position [15, 0]
click at [134, 80] on p "HWY65-DER" at bounding box center [161, 76] width 86 height 9
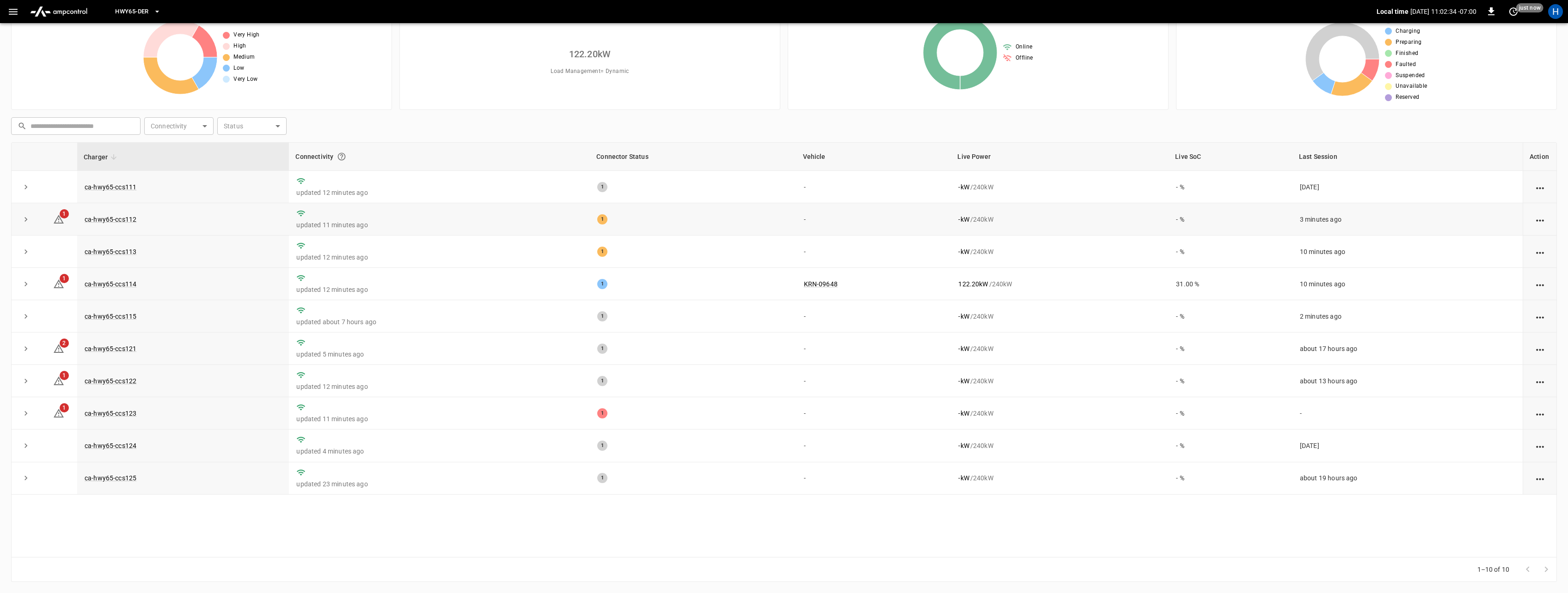
scroll to position [0, 0]
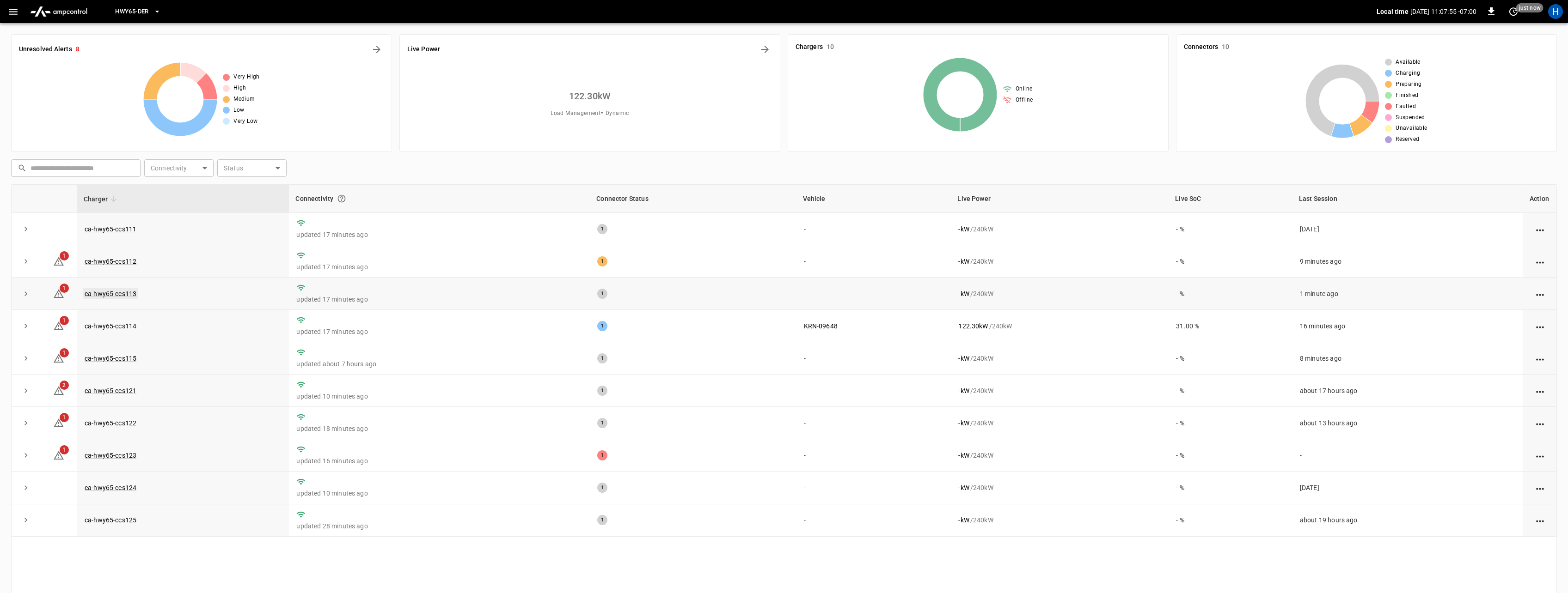
click at [100, 299] on link "ca-hwy65-ccs113" at bounding box center [110, 294] width 55 height 11
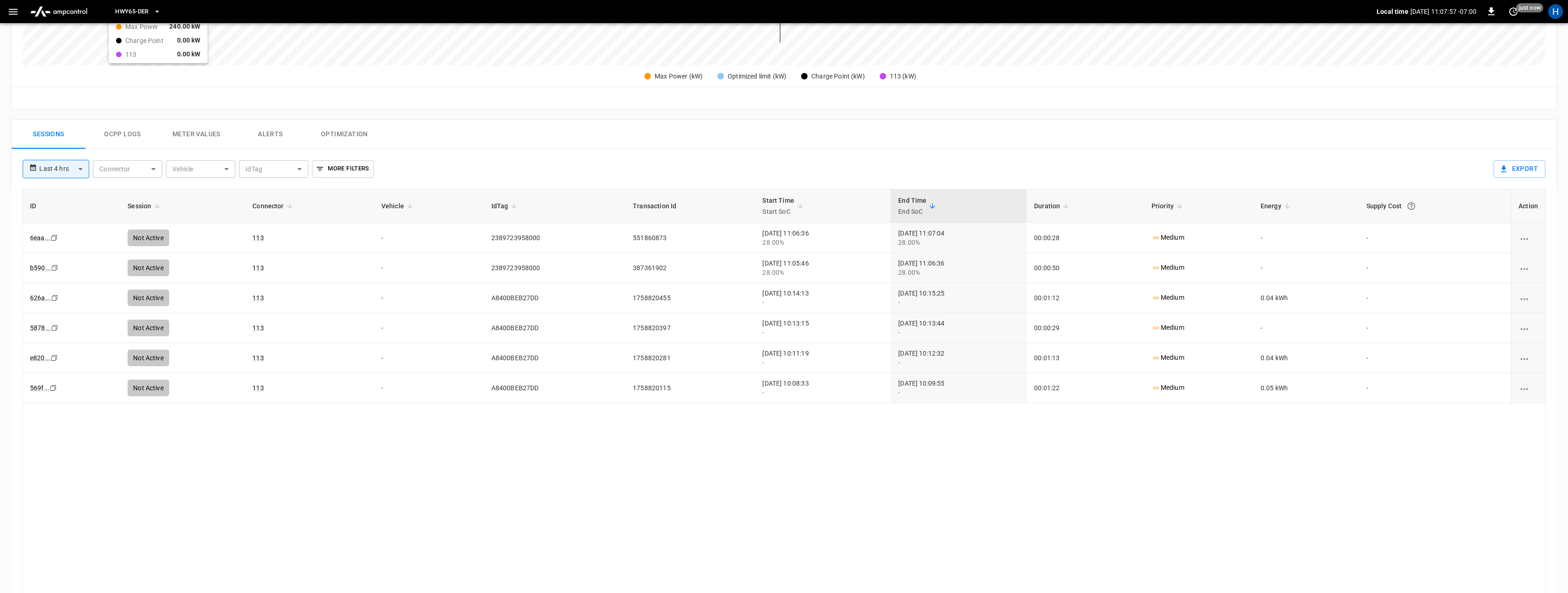
scroll to position [390, 0]
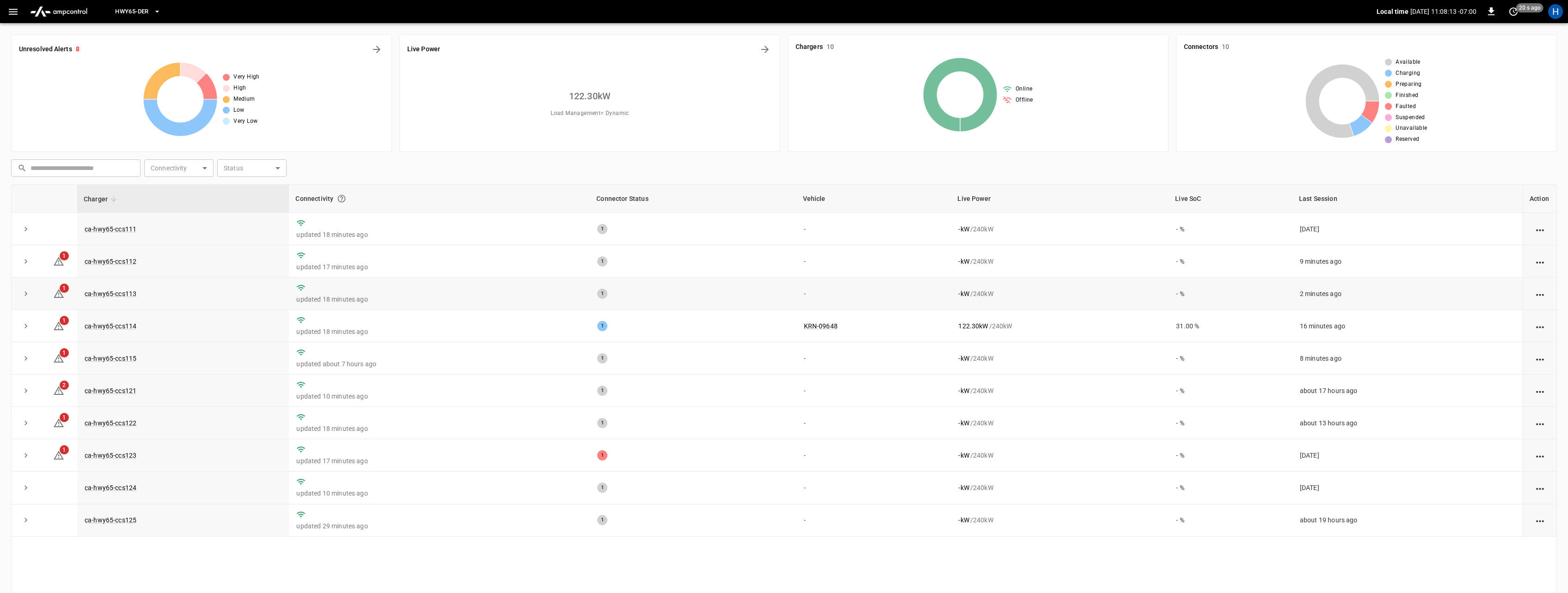
click at [1538, 295] on icon "action cell options" at bounding box center [1540, 294] width 8 height 2
click at [942, 532] on div at bounding box center [784, 296] width 1568 height 593
click at [26, 260] on icon "expand row" at bounding box center [26, 261] width 9 height 9
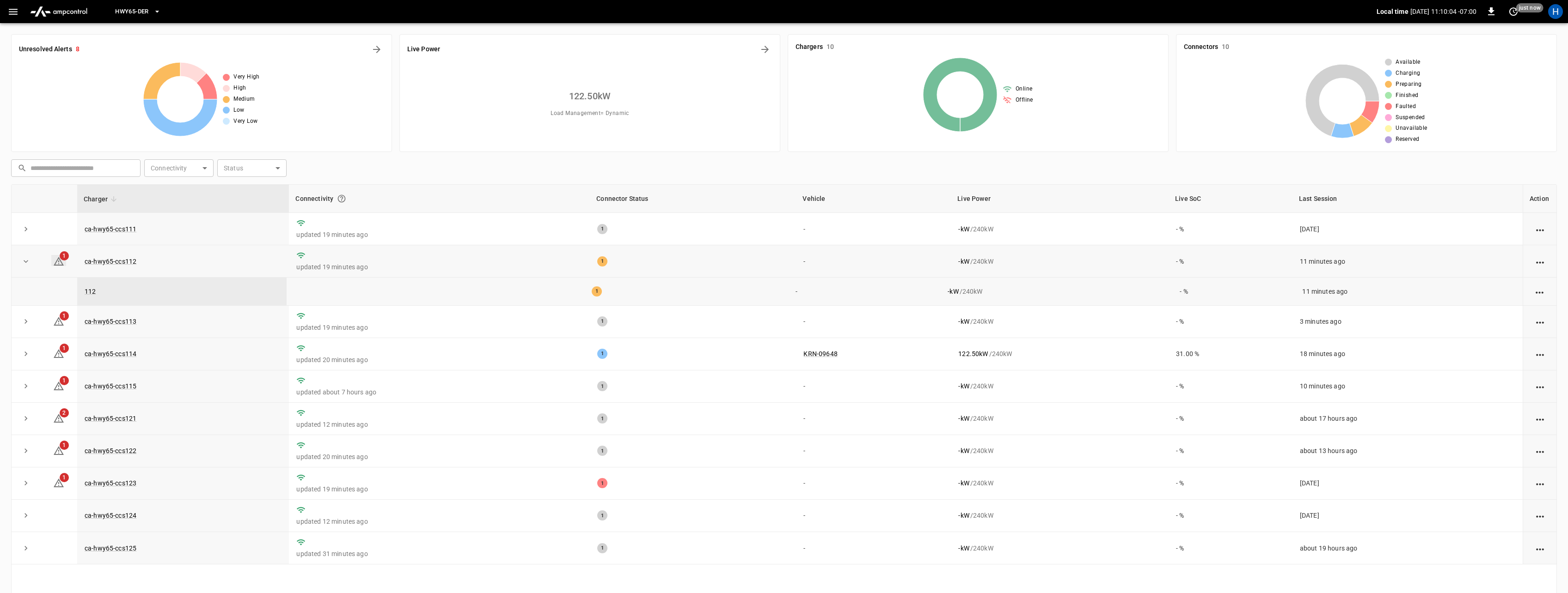
click at [67, 257] on span "1" at bounding box center [64, 255] width 9 height 9
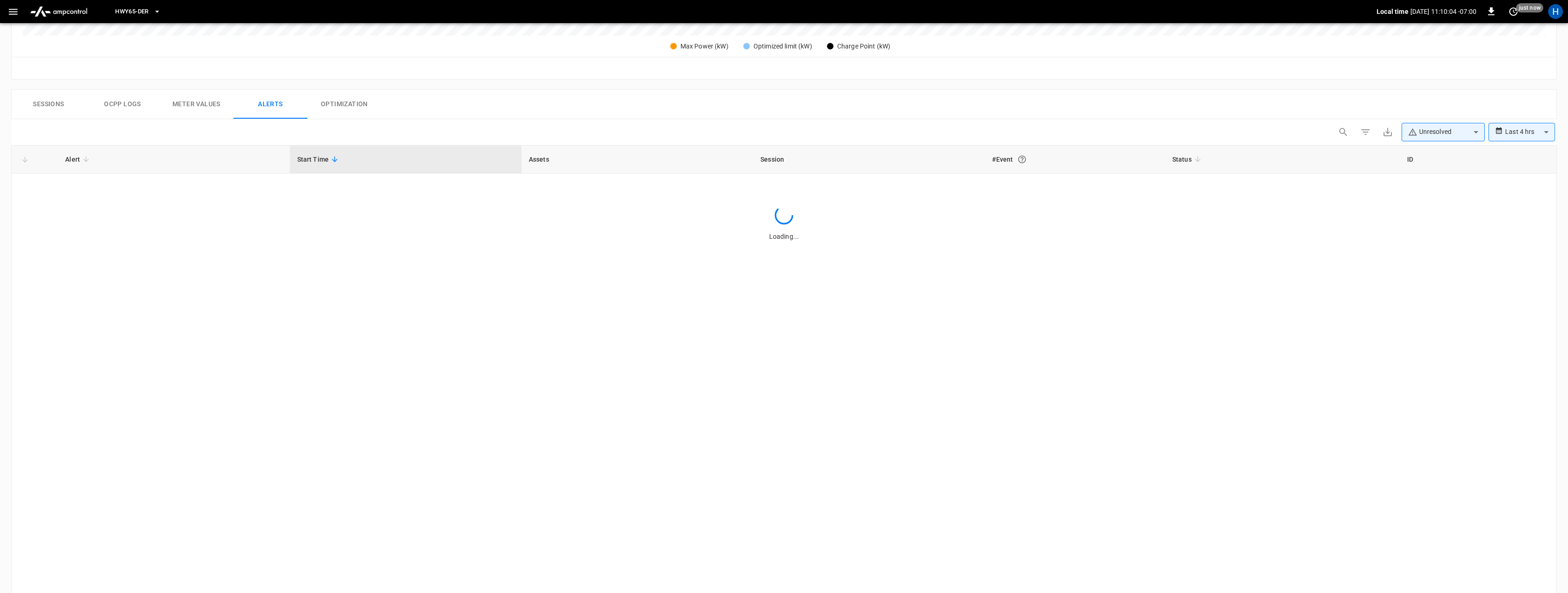
scroll to position [383, 0]
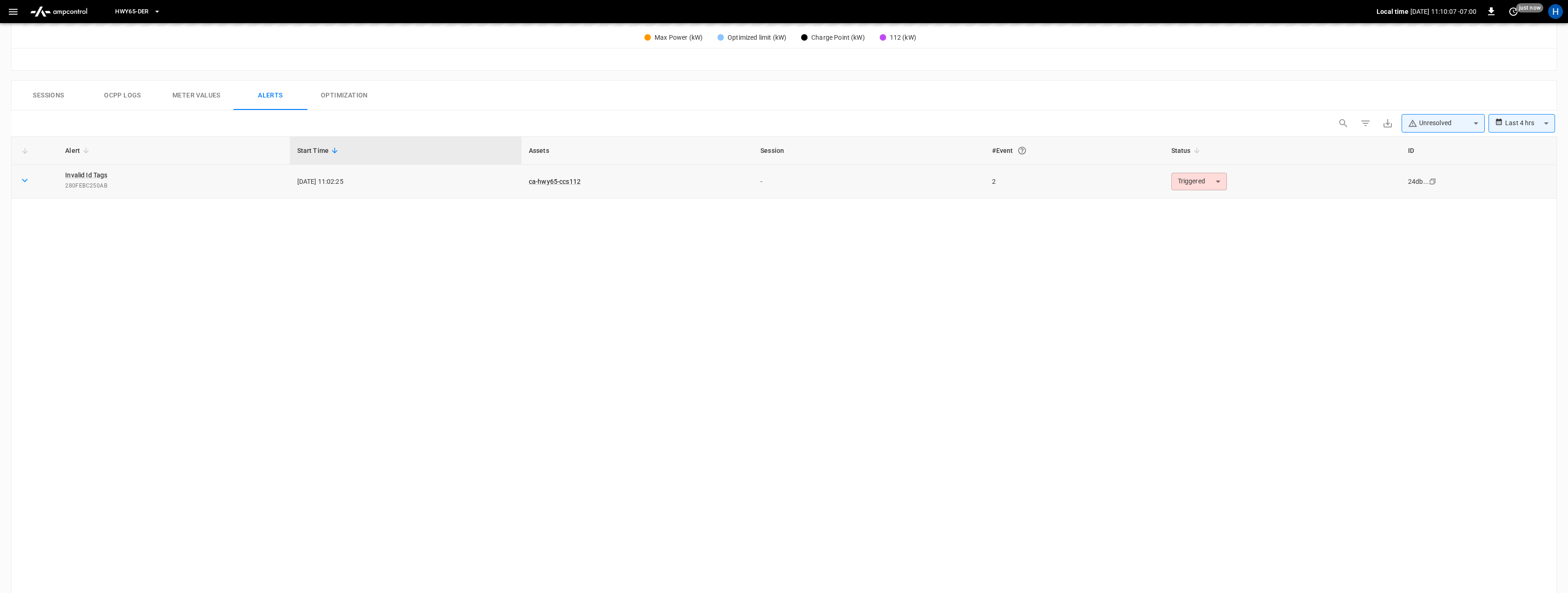
click at [24, 179] on icon at bounding box center [24, 180] width 12 height 12
click at [24, 176] on icon at bounding box center [24, 180] width 12 height 12
click at [24, 179] on icon at bounding box center [24, 180] width 12 height 12
click at [24, 179] on icon at bounding box center [24, 180] width 12 height 12
click at [21, 182] on icon at bounding box center [24, 180] width 12 height 12
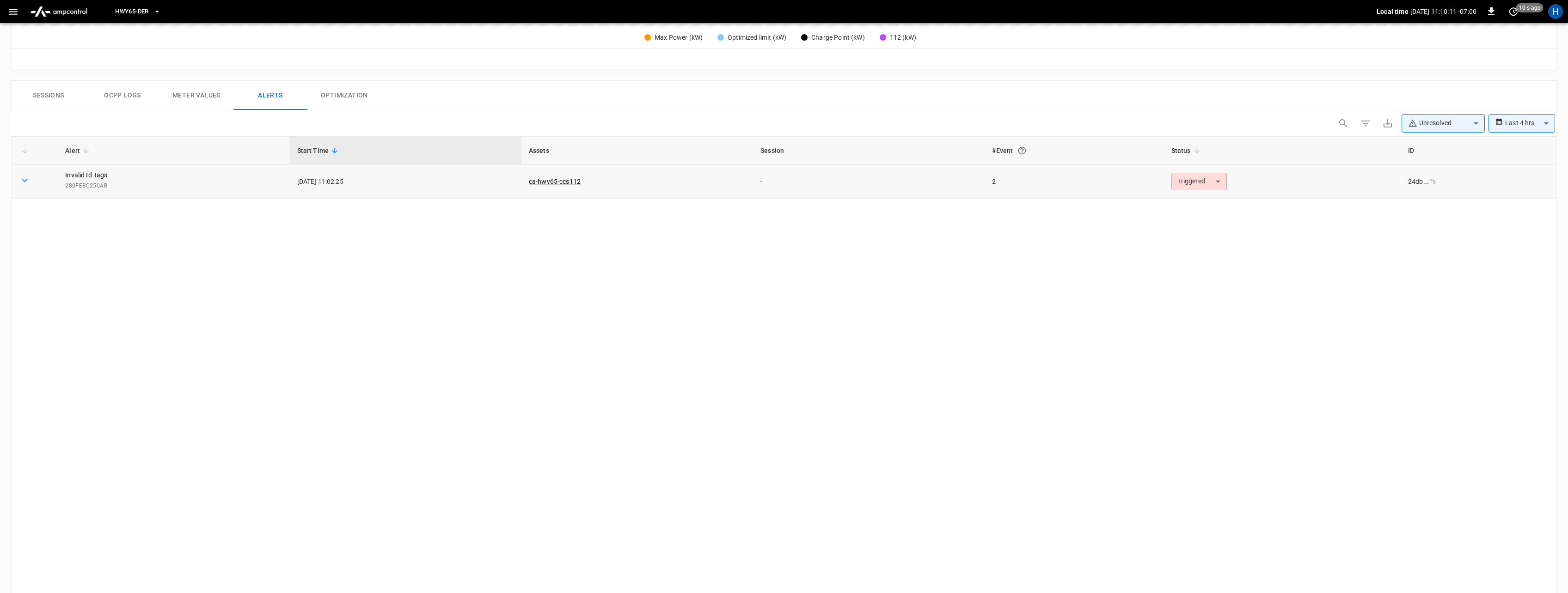
click at [158, 183] on span "280FEBC250AB" at bounding box center [173, 186] width 217 height 9
click at [1217, 186] on body "**********" at bounding box center [784, 139] width 1568 height 1045
click at [1028, 235] on div at bounding box center [784, 296] width 1568 height 593
click at [101, 176] on link "Invalid Id Tags" at bounding box center [86, 175] width 46 height 13
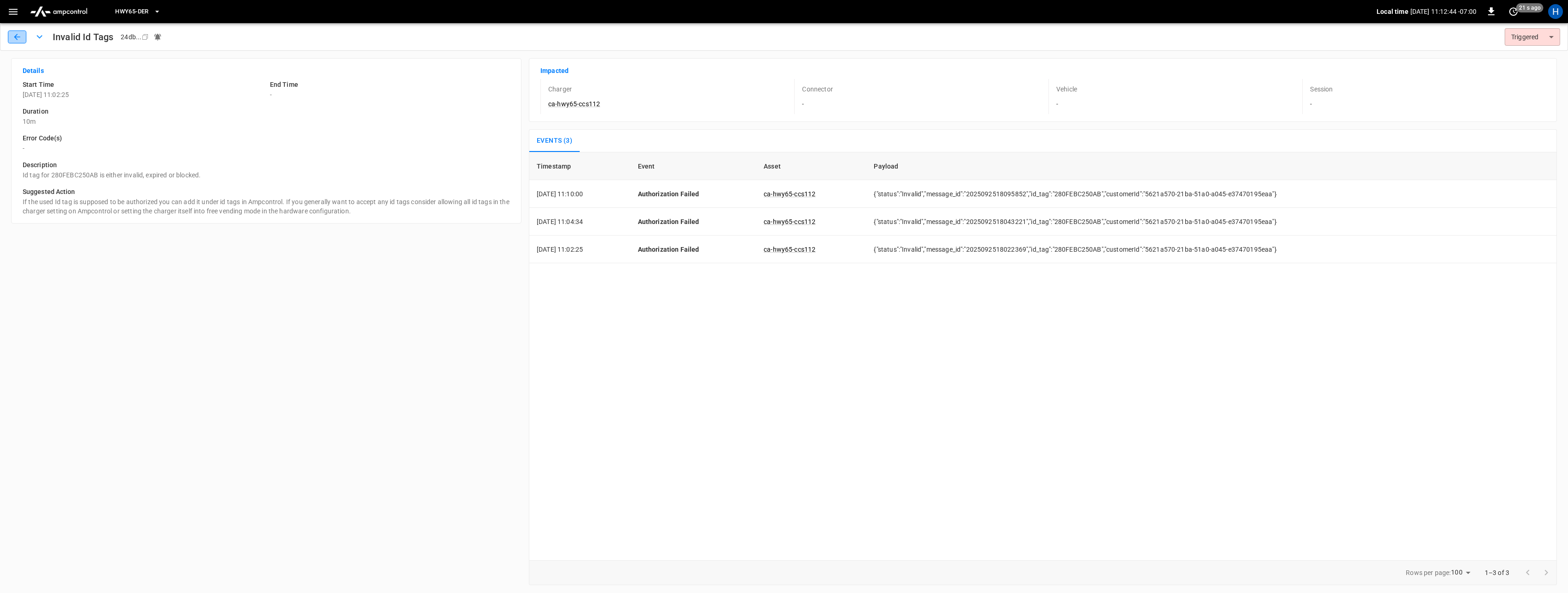
click at [10, 33] on button "button" at bounding box center [17, 36] width 18 height 13
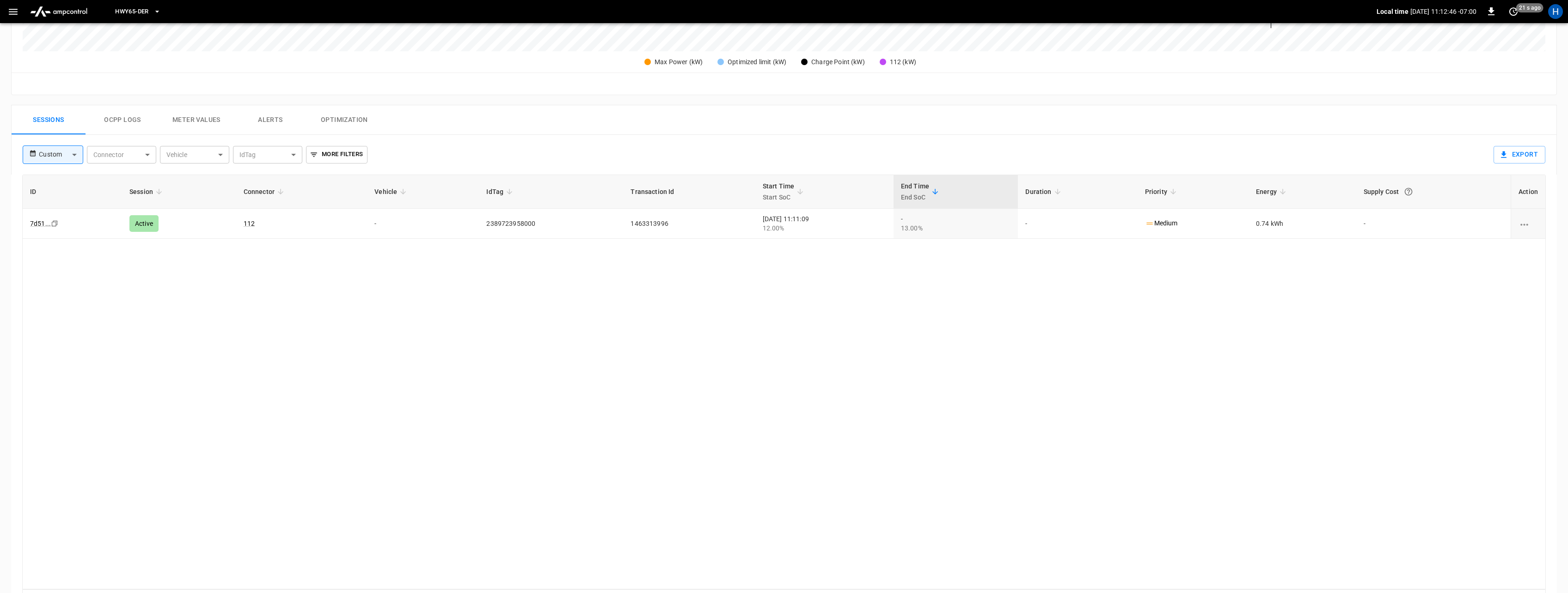
scroll to position [382, 0]
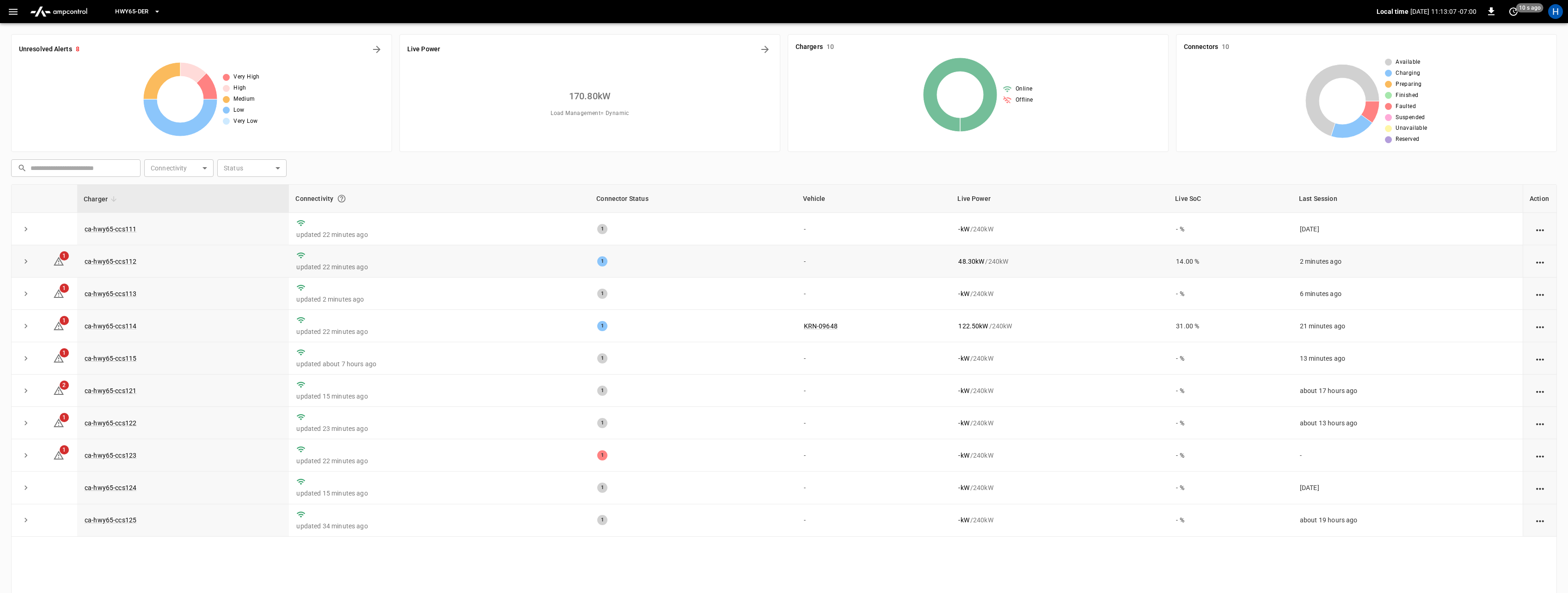
click at [28, 260] on icon "expand row" at bounding box center [26, 261] width 9 height 9
click at [60, 262] on icon at bounding box center [58, 262] width 11 height 11
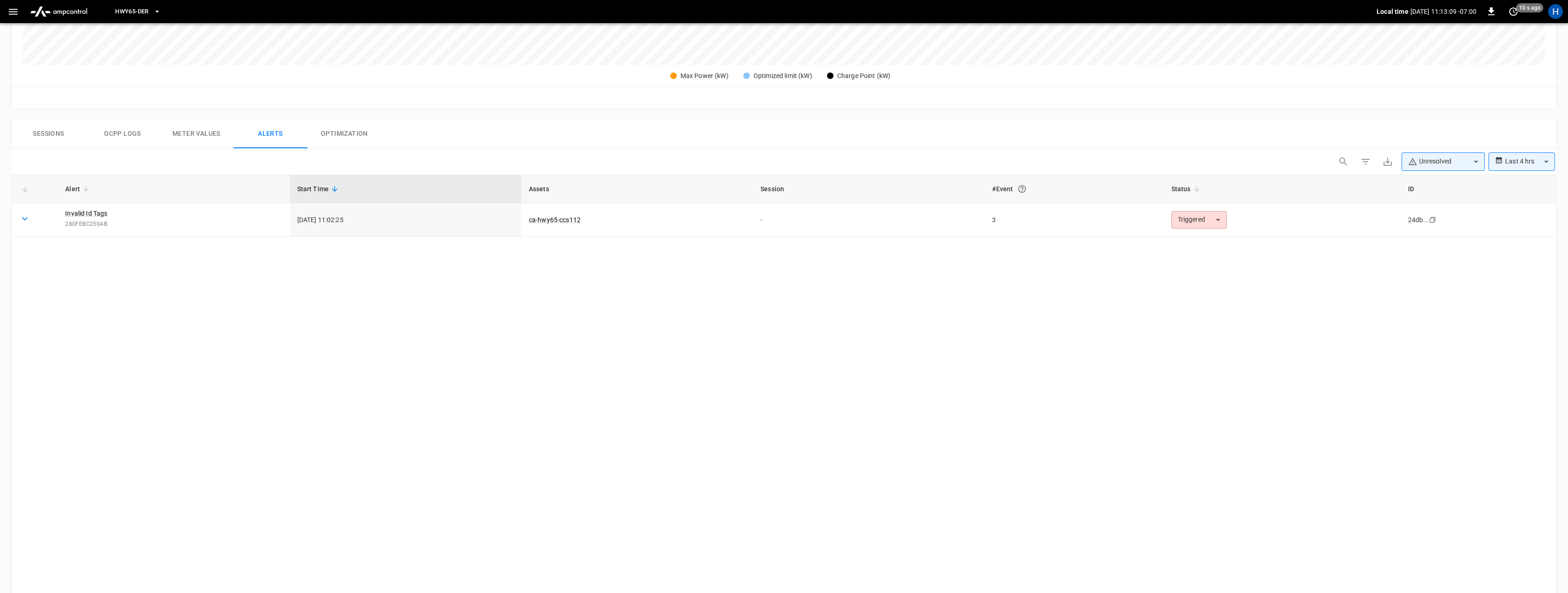
scroll to position [383, 0]
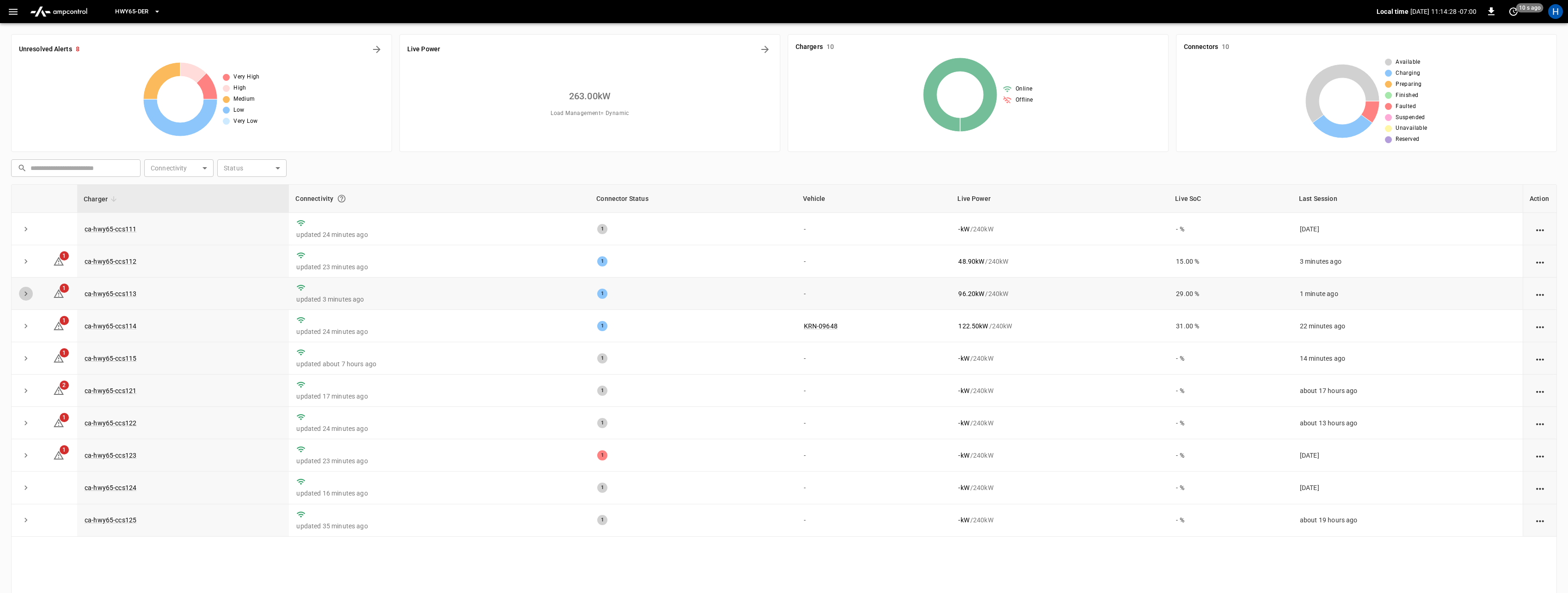
click at [27, 294] on icon "expand row" at bounding box center [26, 293] width 9 height 9
click at [97, 295] on link "ca-hwy65-ccs113" at bounding box center [110, 294] width 55 height 11
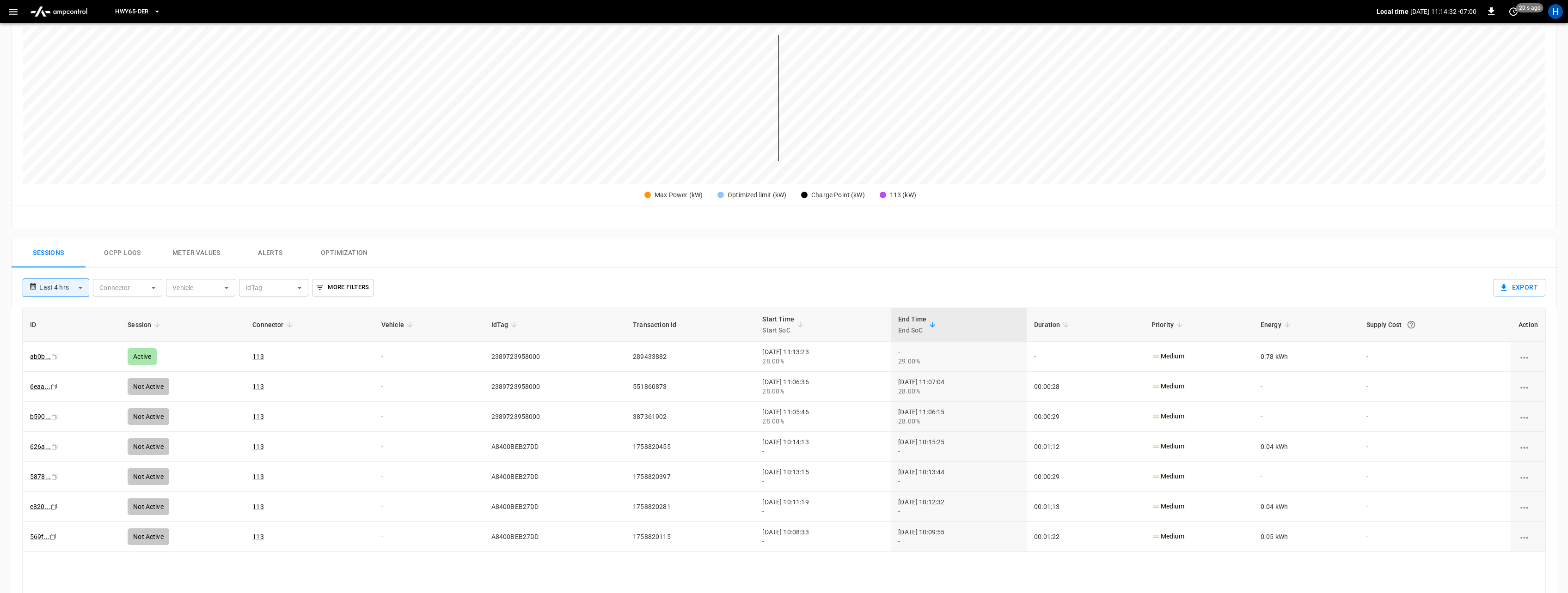
scroll to position [323, 0]
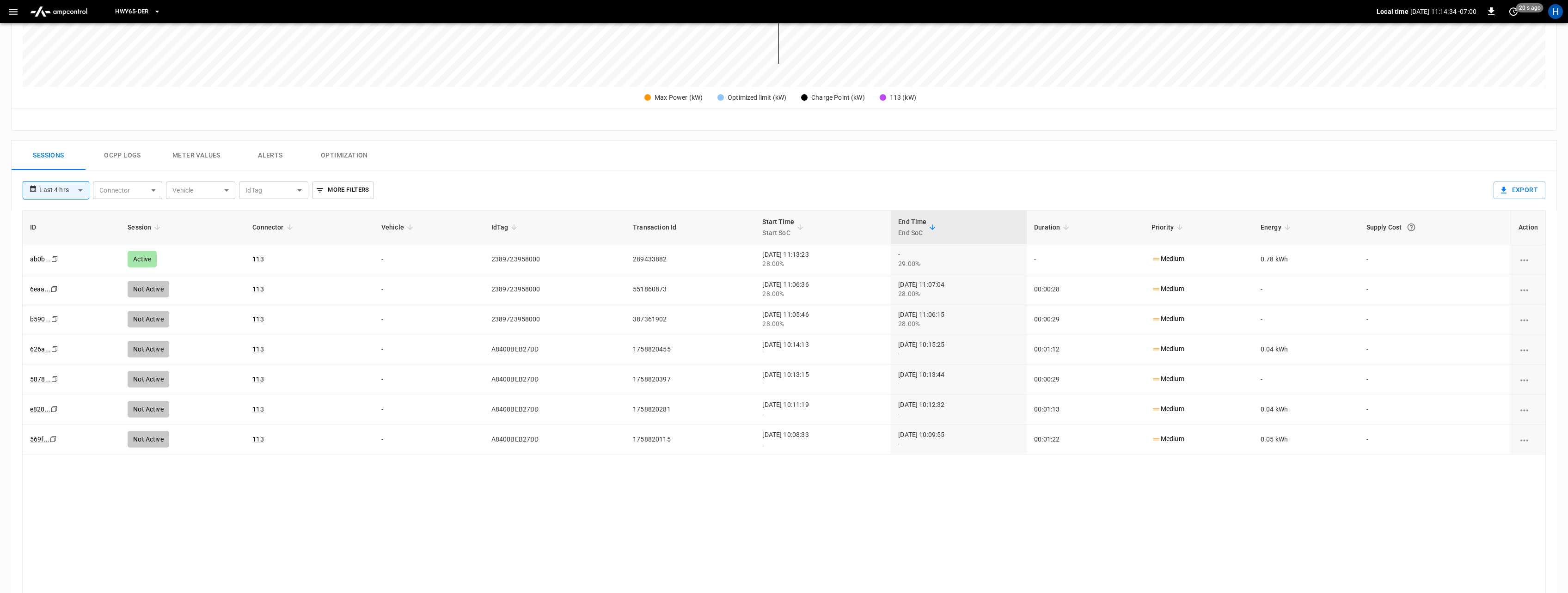
click at [110, 159] on button "Ocpp logs" at bounding box center [122, 156] width 74 height 30
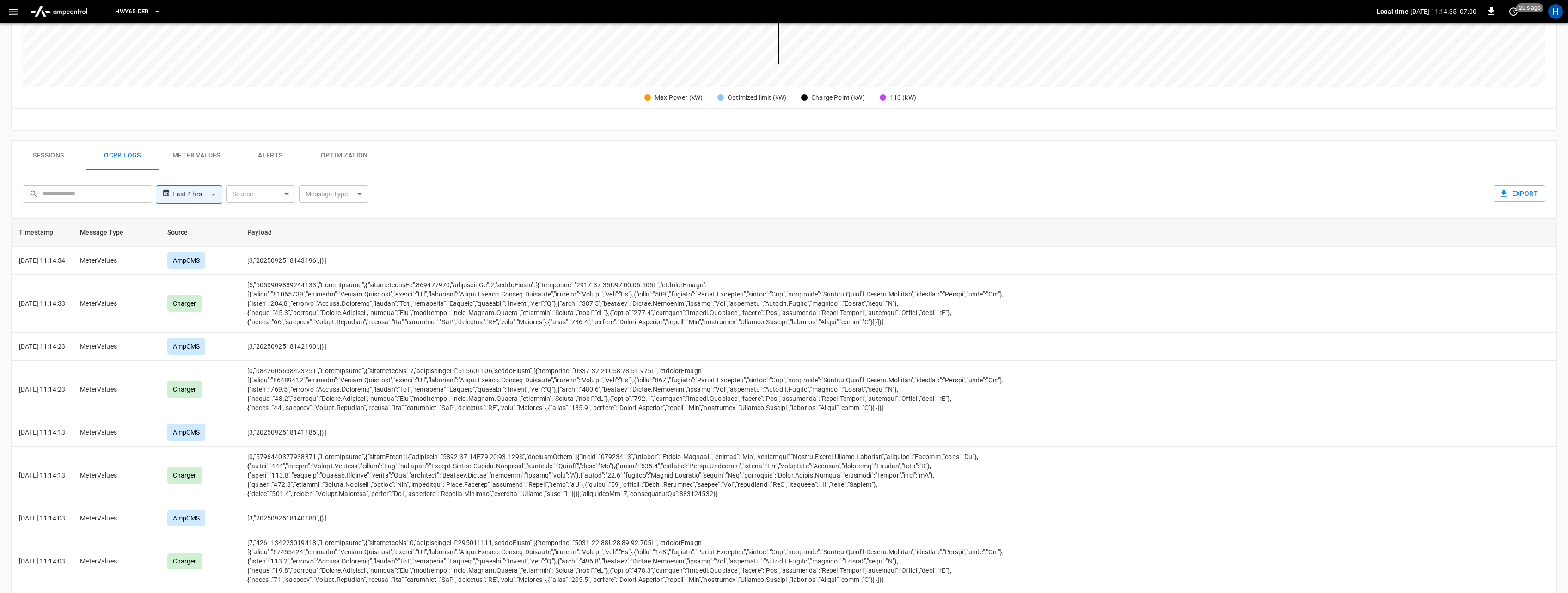
click at [62, 158] on button "Sessions" at bounding box center [49, 156] width 74 height 30
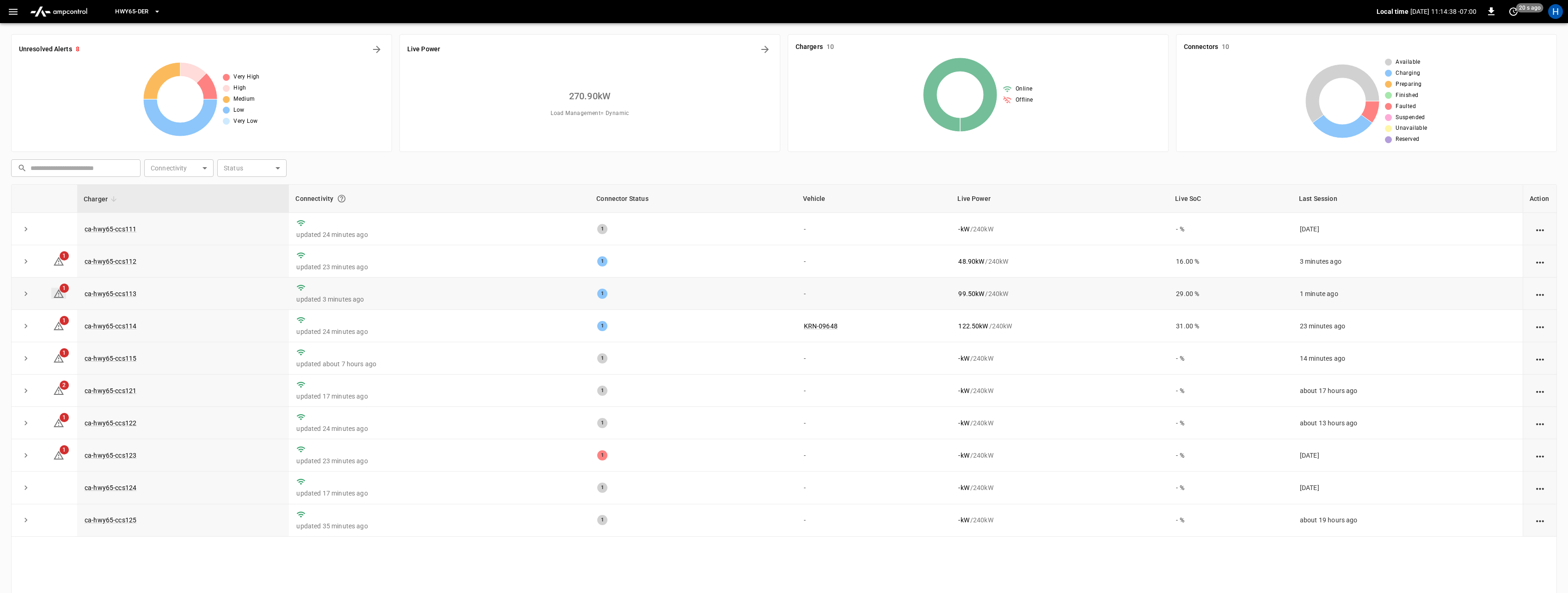
click at [62, 288] on span "1" at bounding box center [64, 288] width 9 height 9
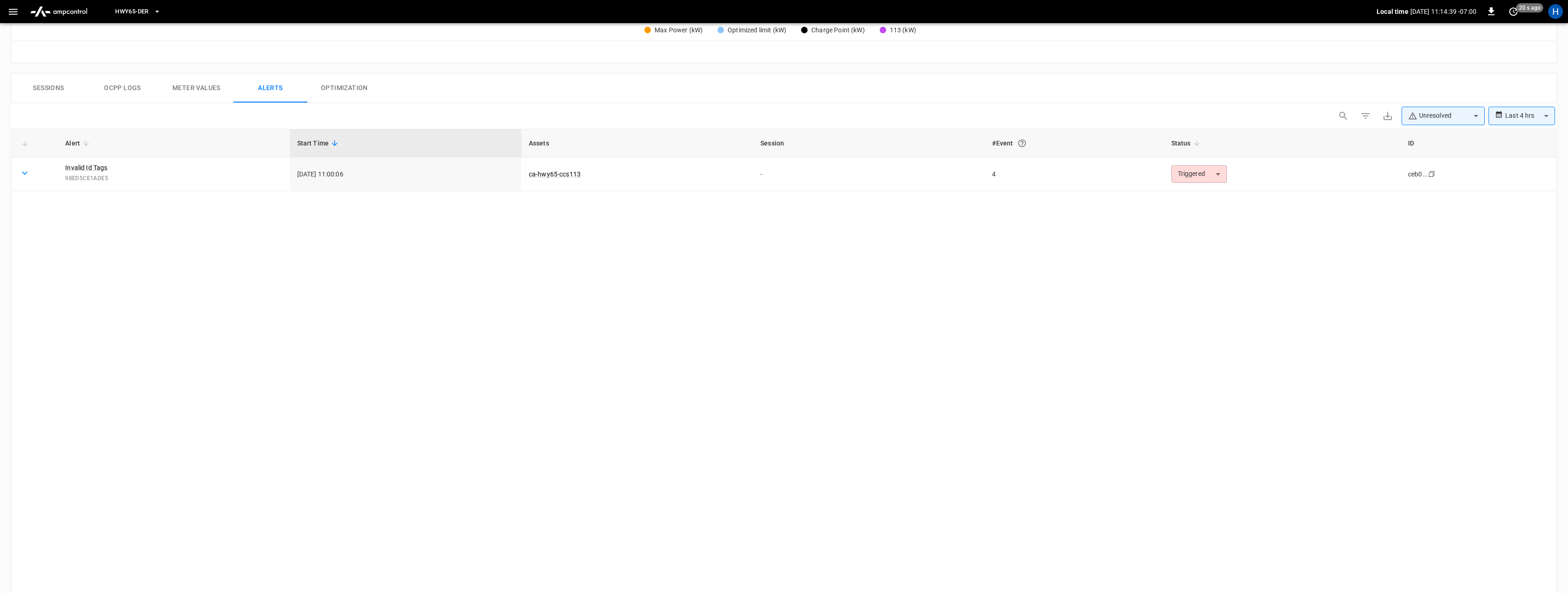
scroll to position [390, 0]
click at [1210, 174] on body "**********" at bounding box center [784, 132] width 1568 height 1045
click at [1076, 214] on div at bounding box center [784, 296] width 1568 height 593
click at [91, 166] on link "Invalid Id Tags" at bounding box center [86, 167] width 46 height 13
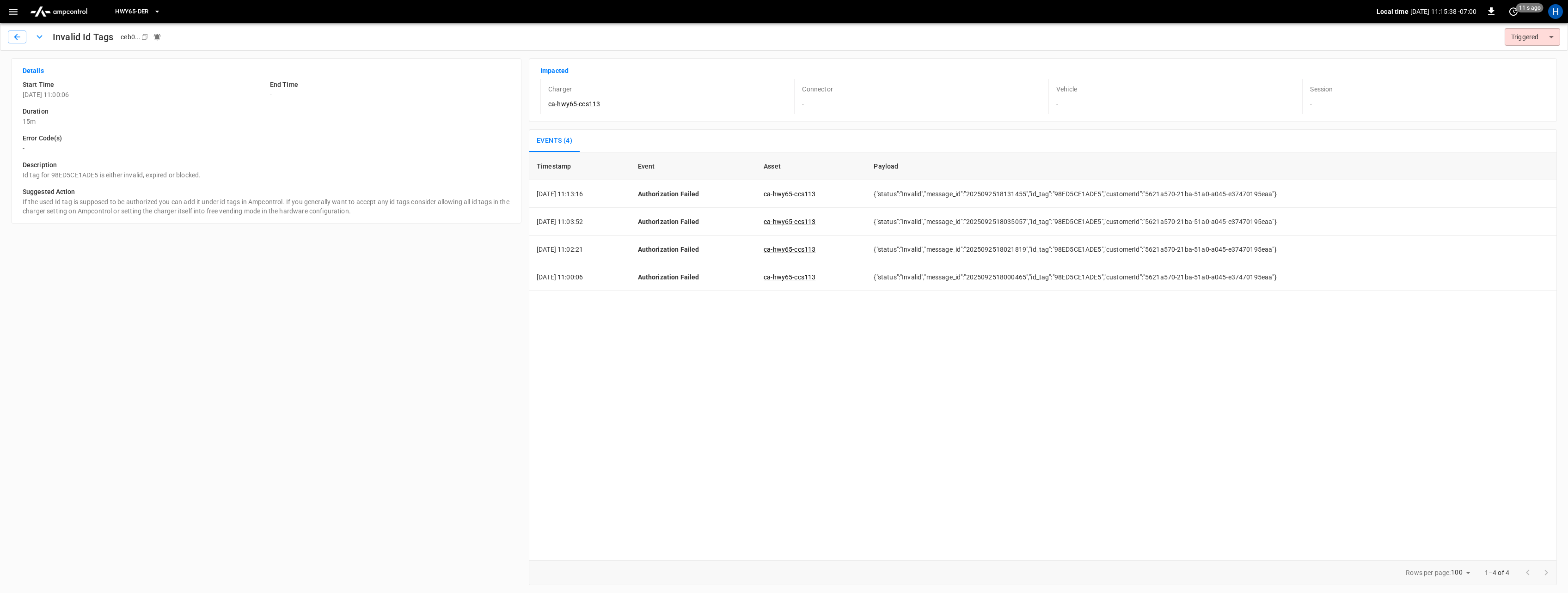
click at [152, 15] on button "HWY65-DER" at bounding box center [138, 12] width 53 height 18
click at [52, 10] on div at bounding box center [784, 296] width 1568 height 593
click at [38, 16] on img "menu" at bounding box center [58, 12] width 65 height 18
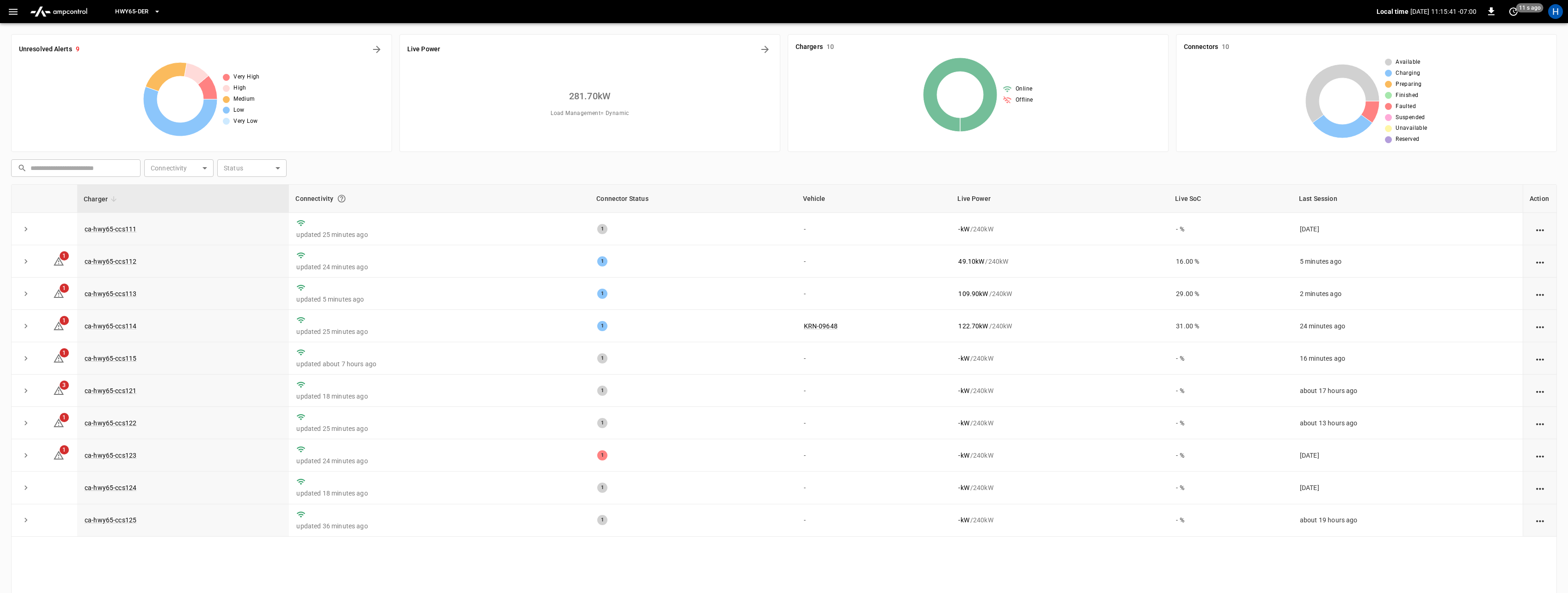
click at [151, 10] on button "HWY65-DER" at bounding box center [138, 12] width 53 height 18
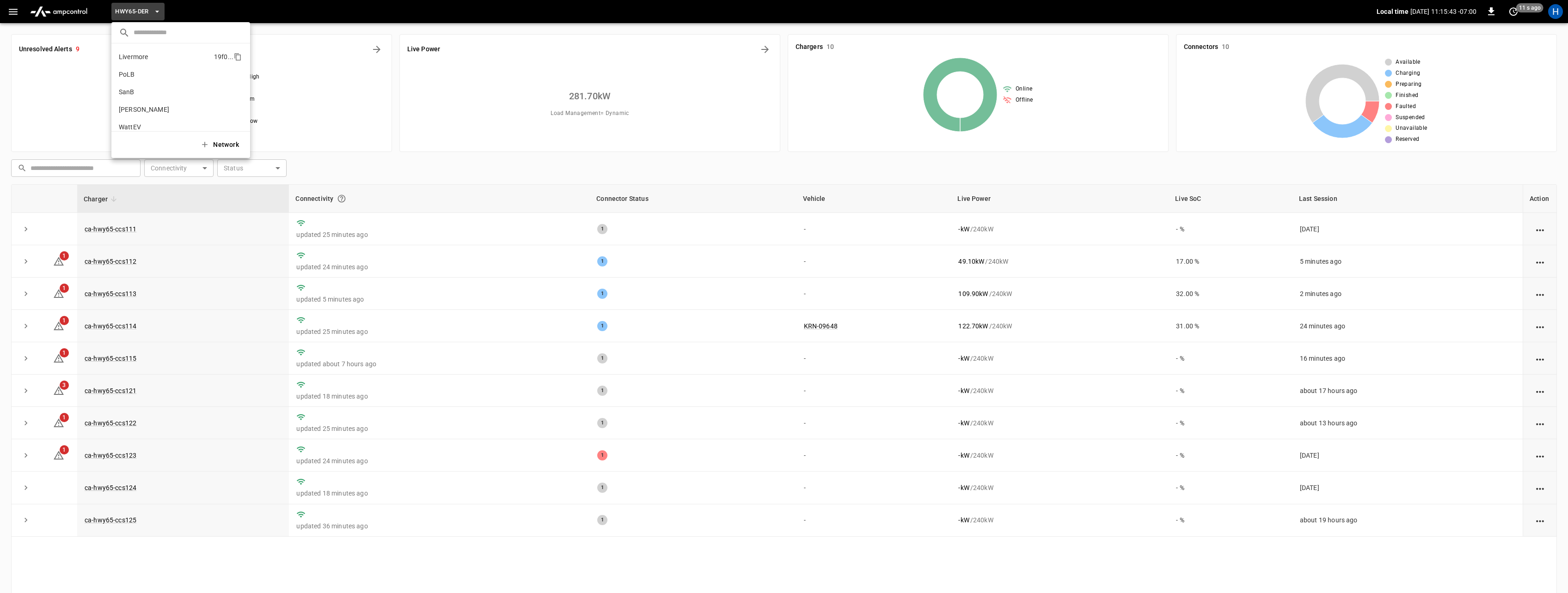
scroll to position [70, 0]
click at [130, 93] on p "SanB" at bounding box center [164, 91] width 90 height 9
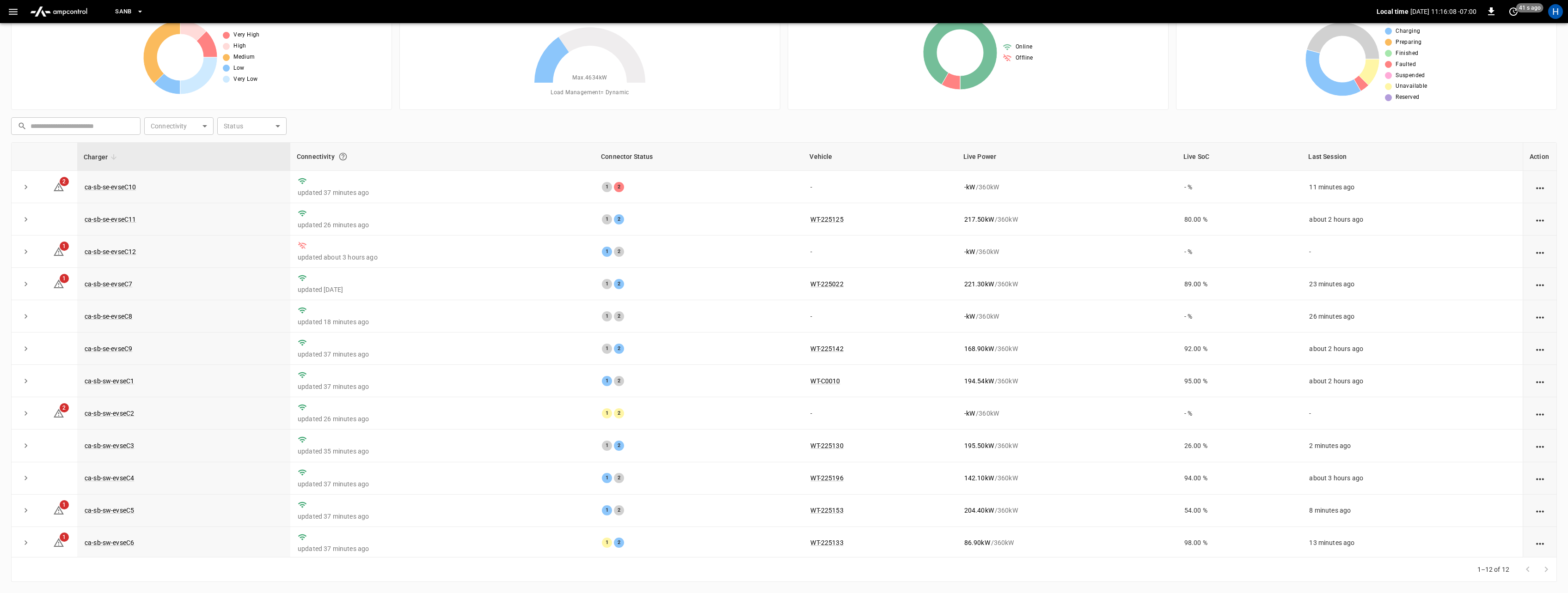
scroll to position [0, 0]
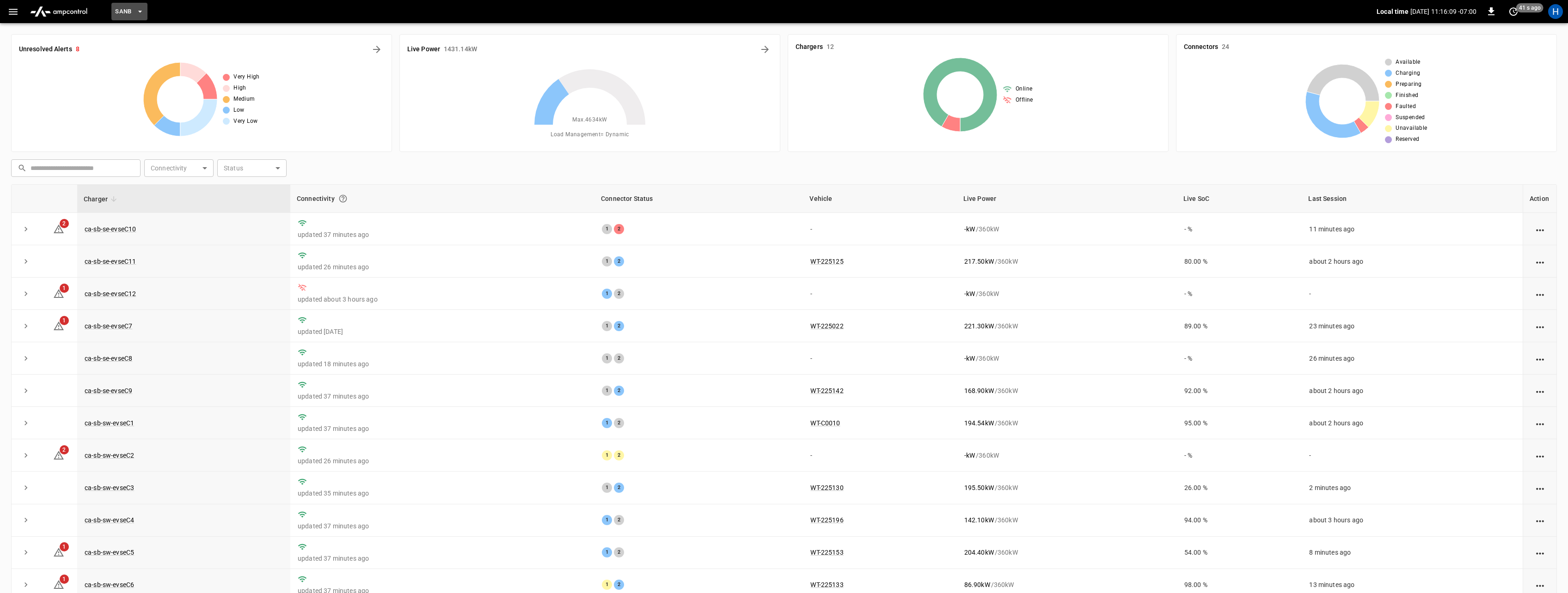
click at [131, 13] on button "SanB" at bounding box center [129, 12] width 36 height 18
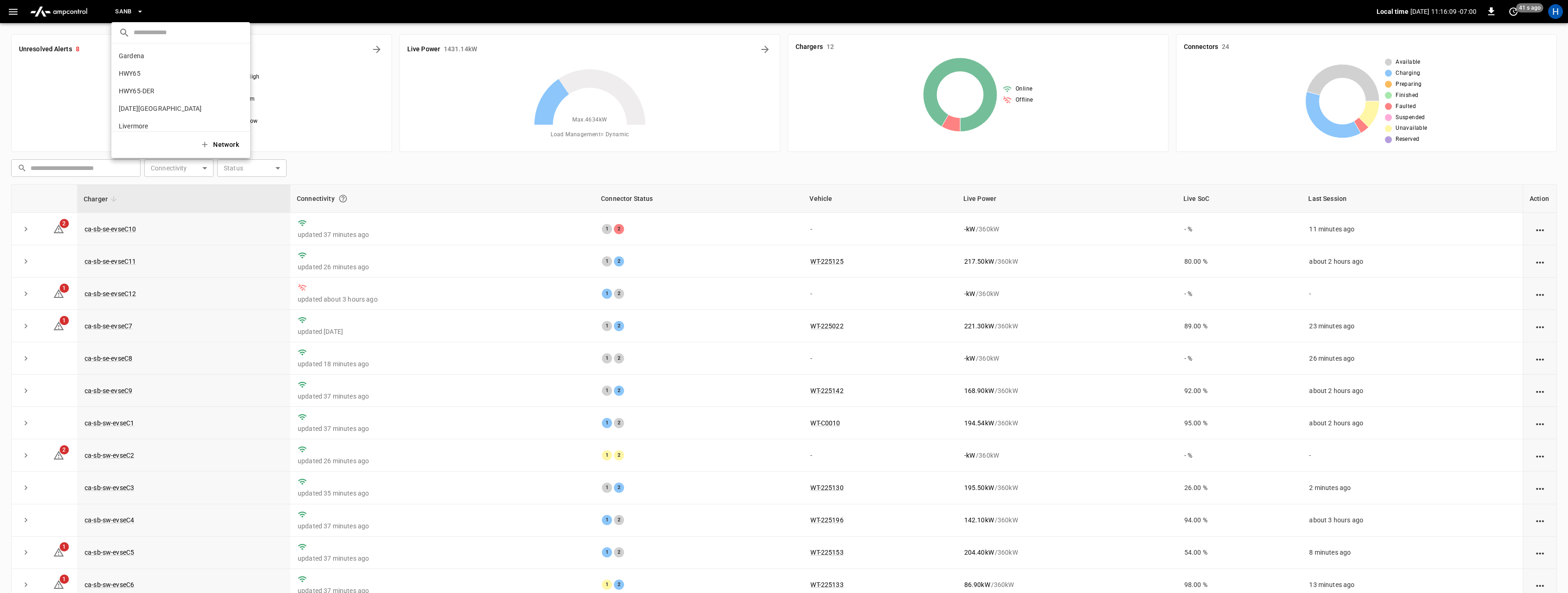
scroll to position [78, 0]
click at [15, 15] on div at bounding box center [784, 296] width 1568 height 593
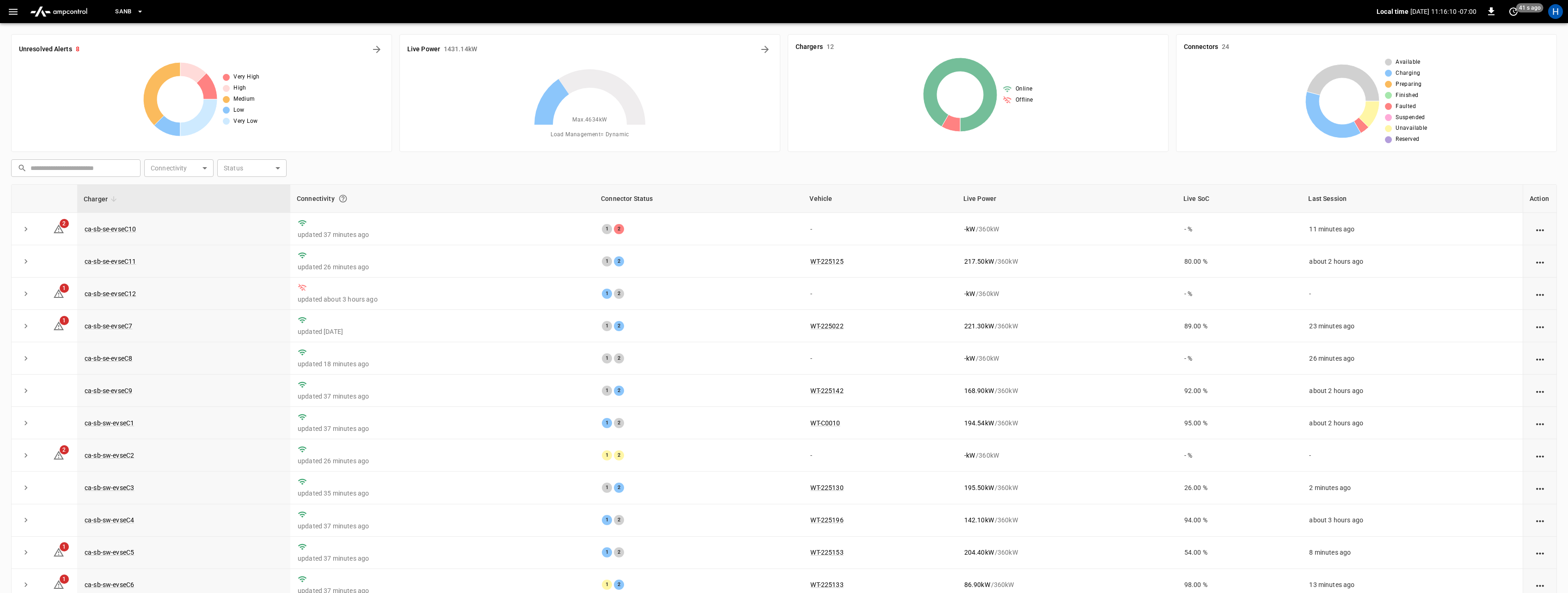
click at [13, 11] on icon "button" at bounding box center [13, 12] width 9 height 6
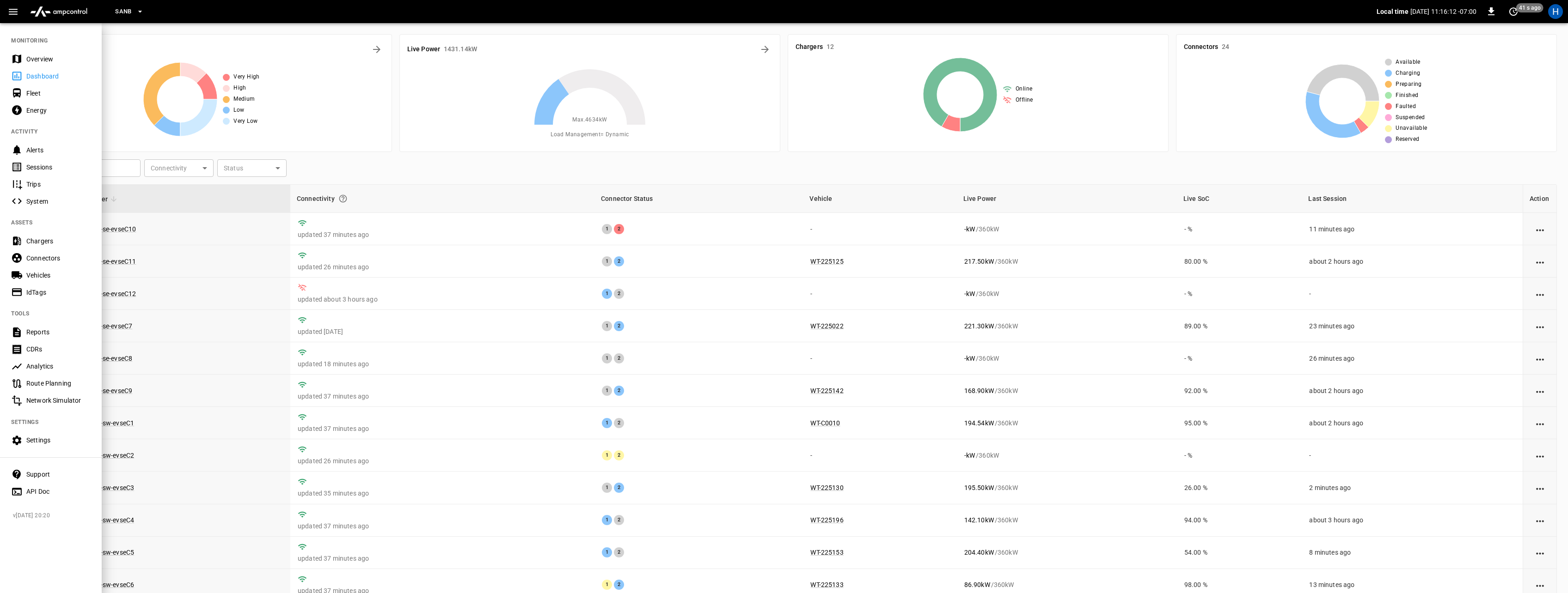
click at [33, 112] on div "Energy" at bounding box center [58, 110] width 65 height 9
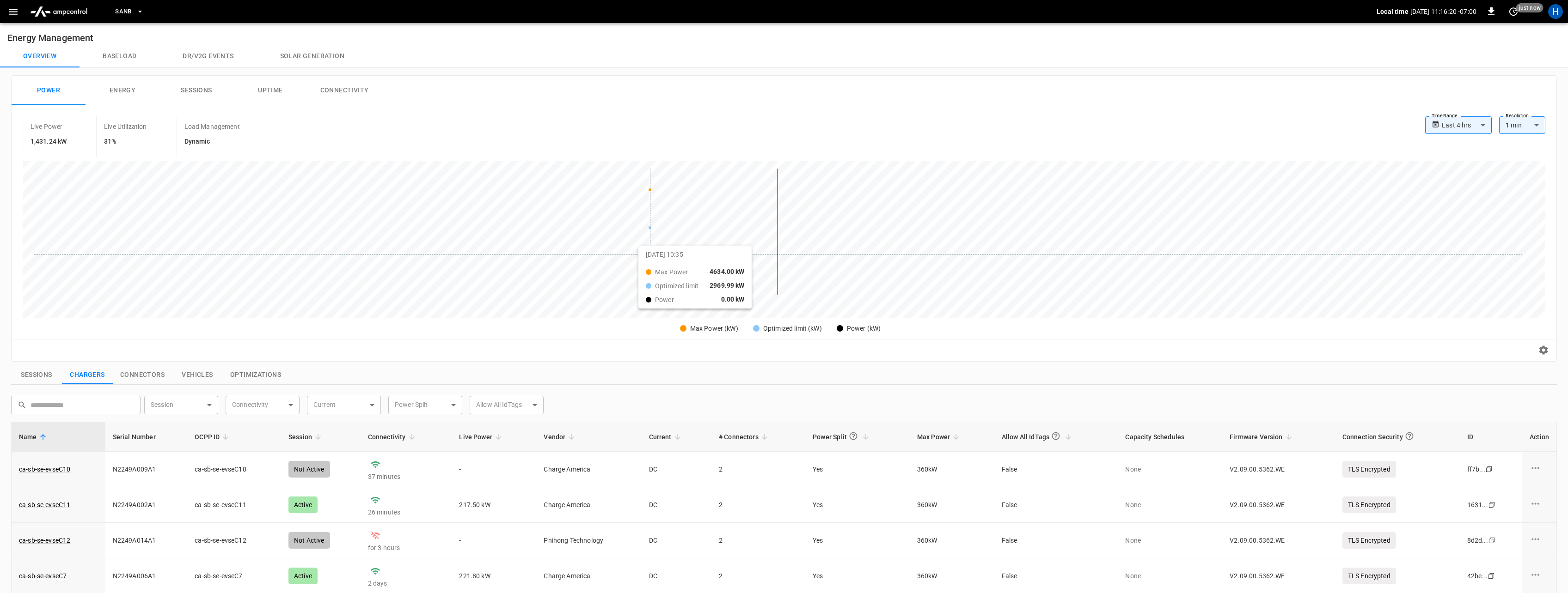
click at [650, 254] on div at bounding box center [778, 231] width 1488 height 126
click at [121, 16] on button "SanB" at bounding box center [129, 12] width 36 height 18
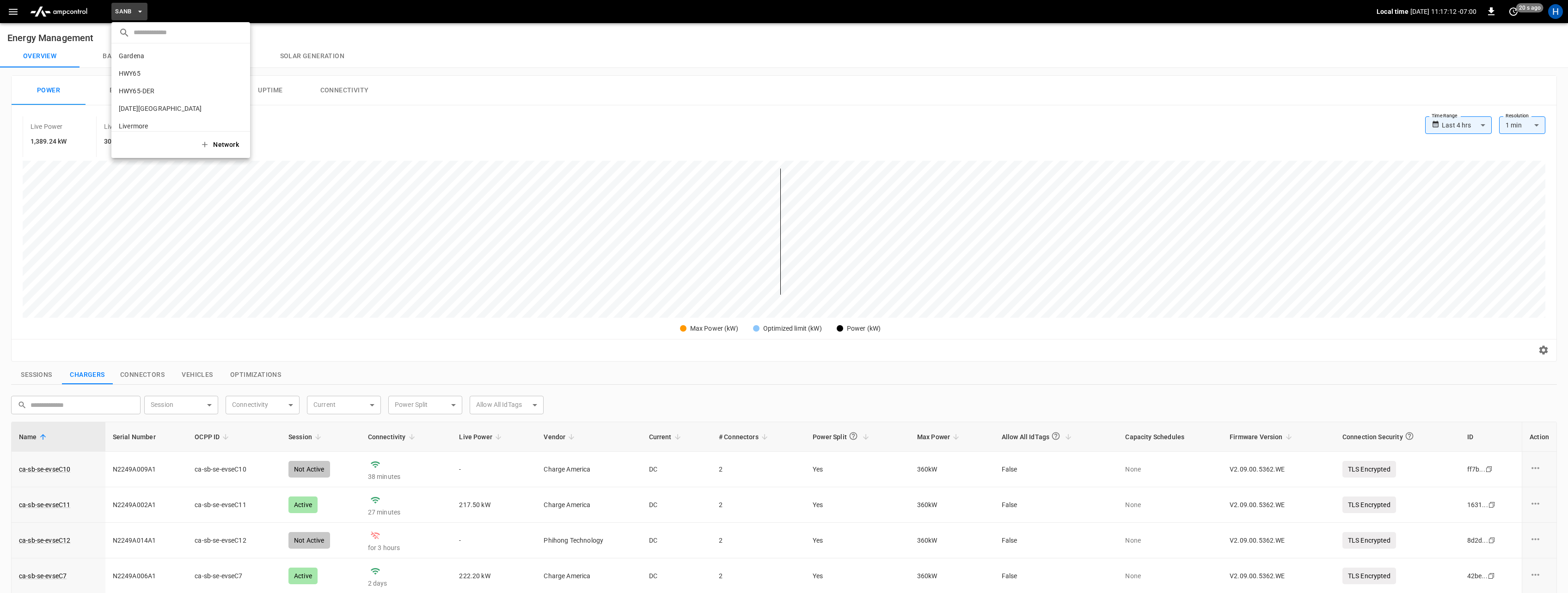
scroll to position [78, 0]
click at [128, 68] on p "PoLB" at bounding box center [164, 66] width 90 height 9
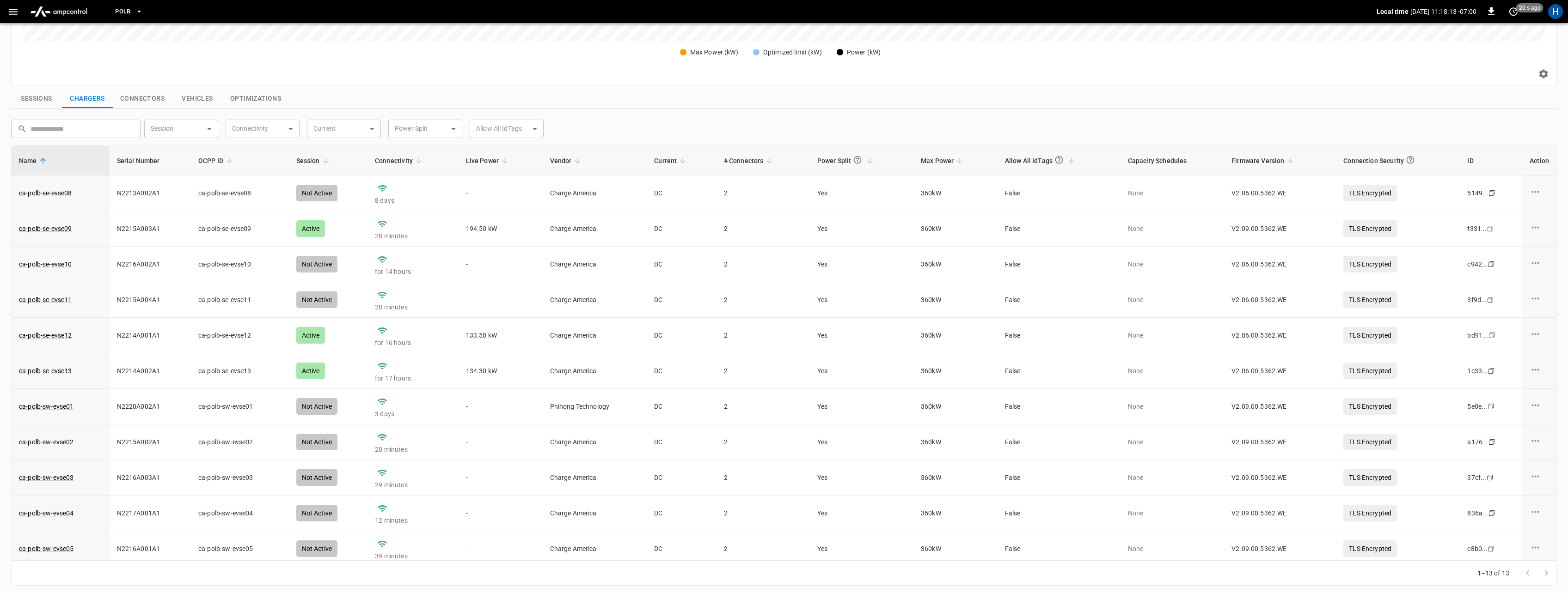
scroll to position [0, 0]
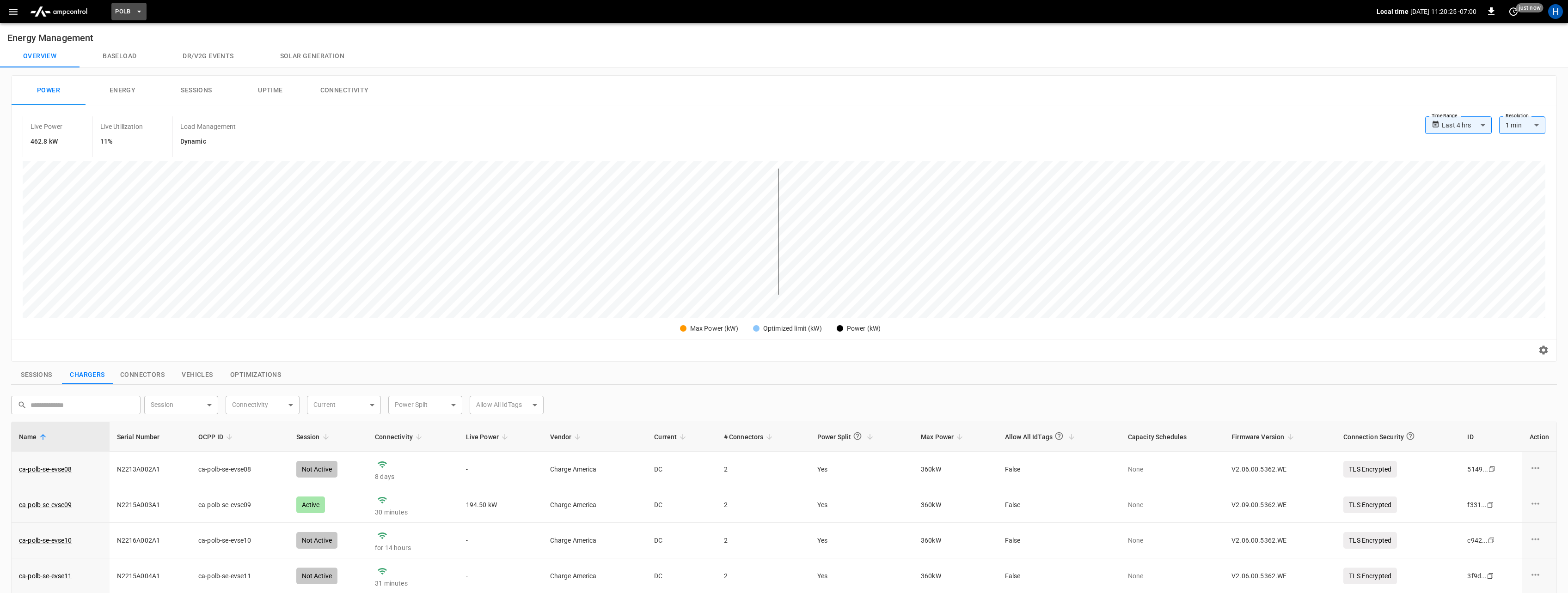
click at [127, 11] on span "PoLB" at bounding box center [123, 12] width 16 height 10
click at [131, 74] on p "HWY65" at bounding box center [164, 73] width 91 height 9
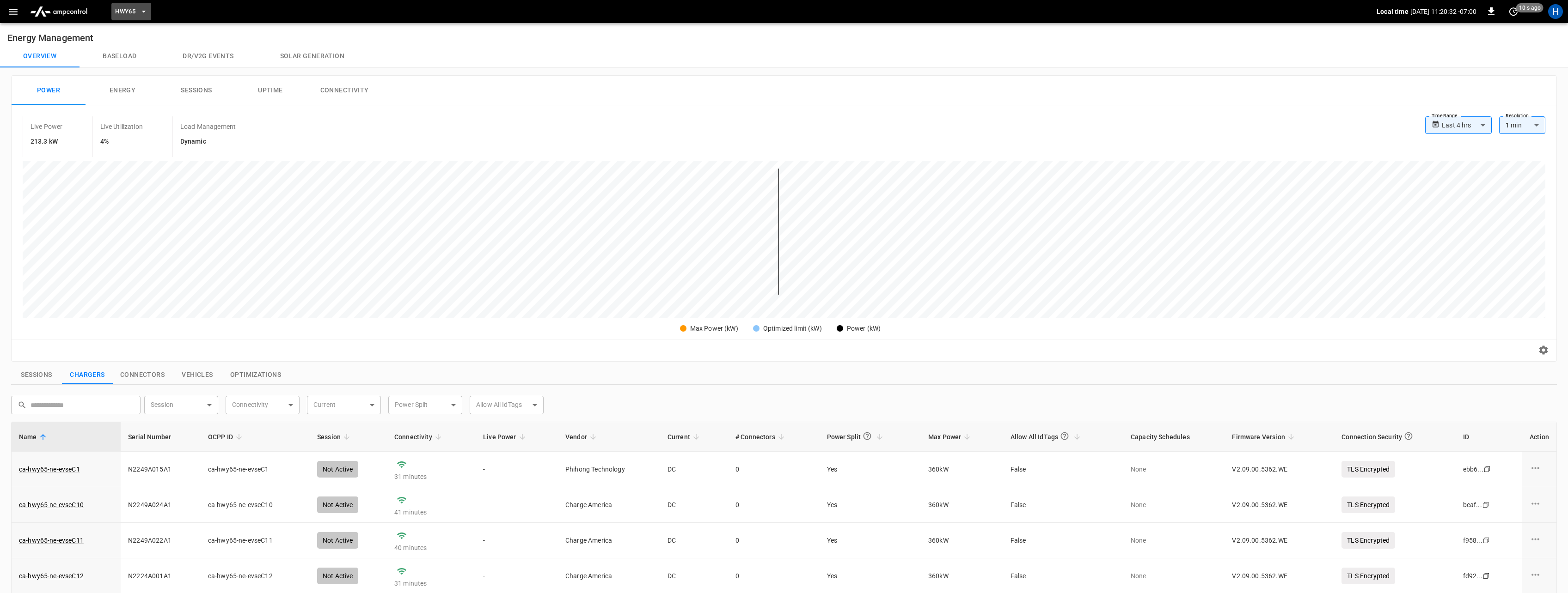
click at [136, 13] on button "HWY65" at bounding box center [131, 12] width 40 height 18
click at [143, 81] on li "HWY65-DER [DATE].." at bounding box center [181, 76] width 139 height 18
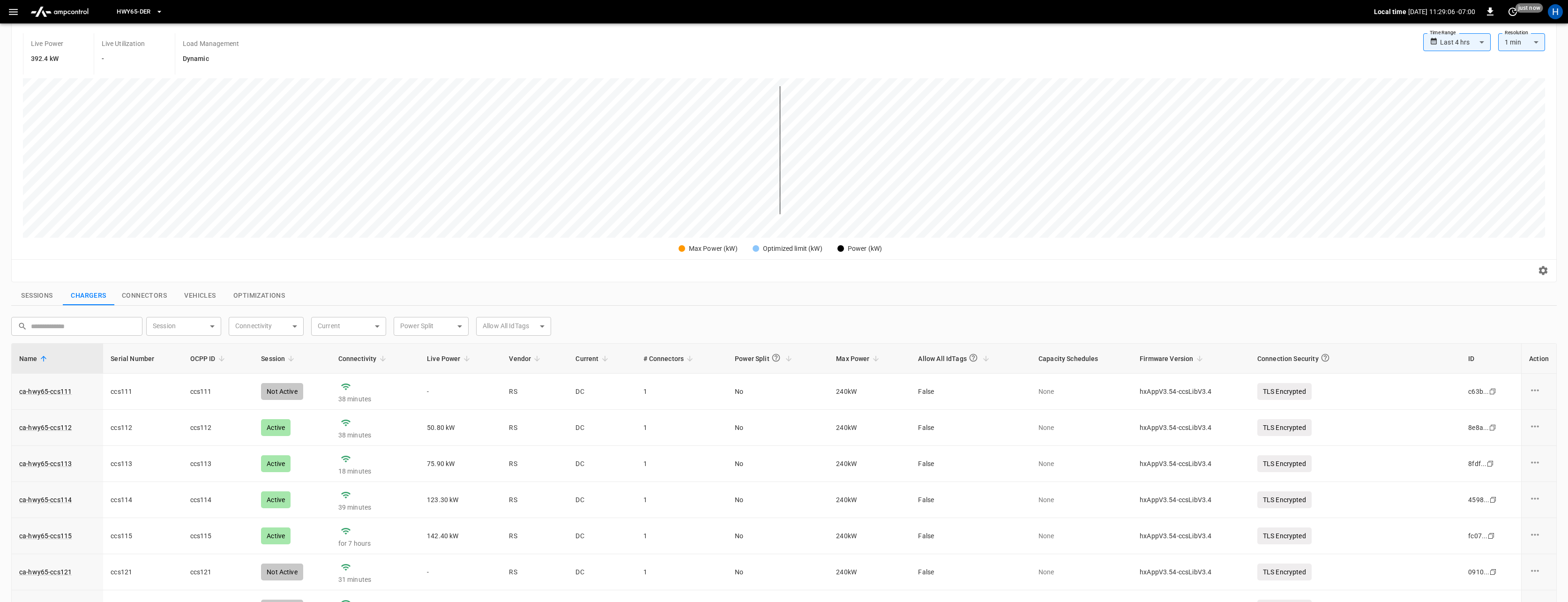
scroll to position [0, 0]
